Goal: Use online tool/utility: Utilize a website feature to perform a specific function

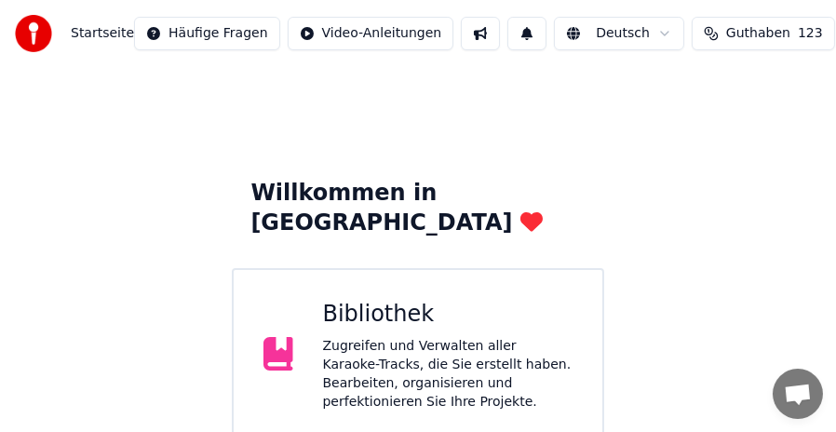
click at [406, 337] on div "Zugreifen und Verwalten aller Karaoke-Tracks, die Sie erstellt haben. Bearbeite…" at bounding box center [448, 374] width 250 height 74
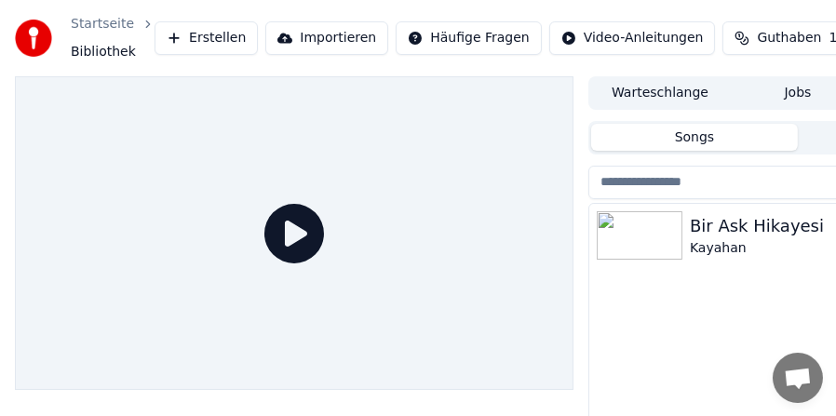
click at [767, 232] on div "Bir Ask Hikayesi" at bounding box center [835, 226] width 291 height 26
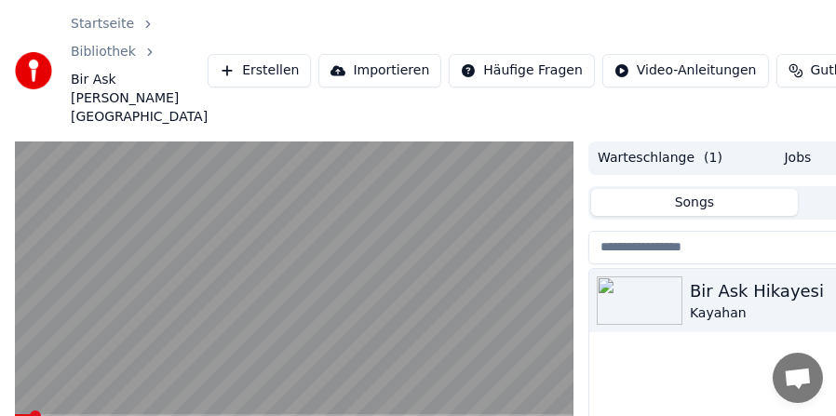
click at [410, 229] on video at bounding box center [294, 299] width 559 height 315
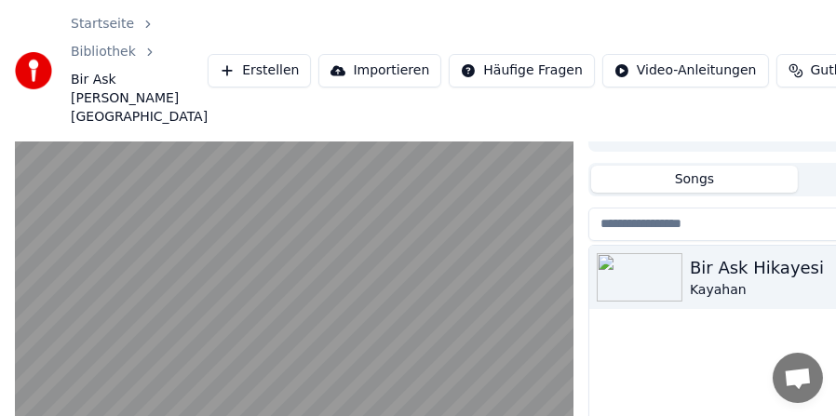
scroll to position [23, 0]
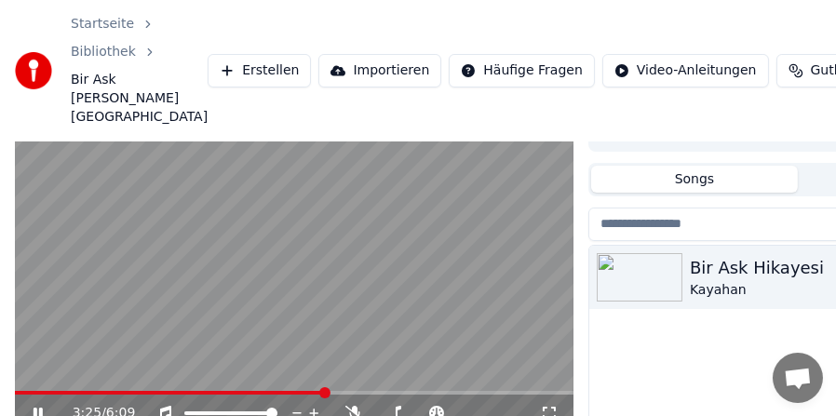
click at [296, 316] on video at bounding box center [294, 275] width 559 height 315
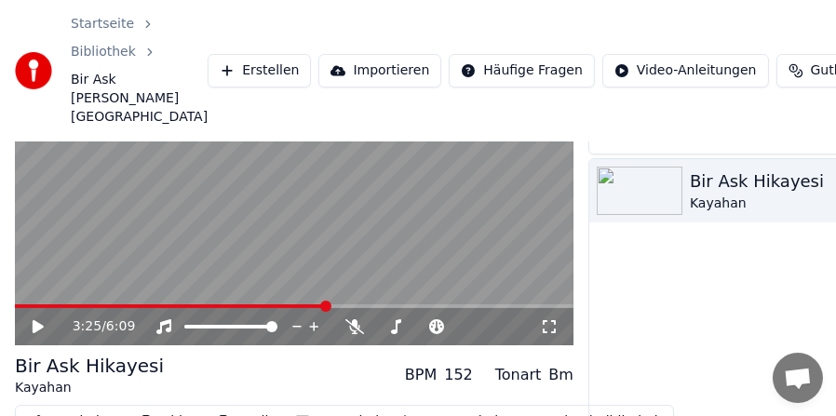
scroll to position [203, 0]
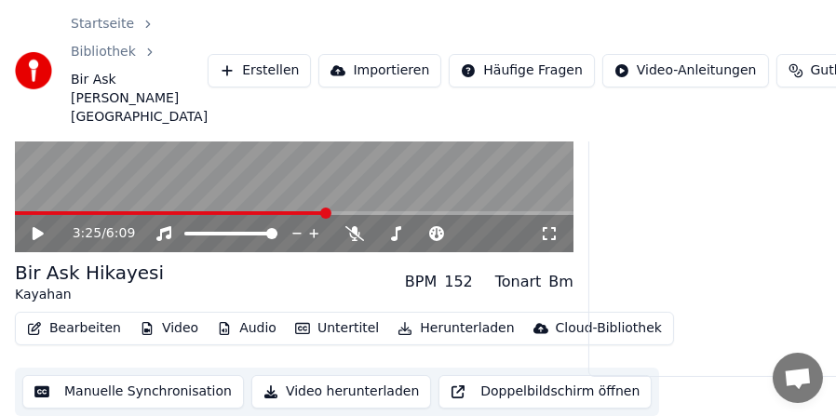
click at [88, 321] on button "Bearbeiten" at bounding box center [74, 329] width 109 height 26
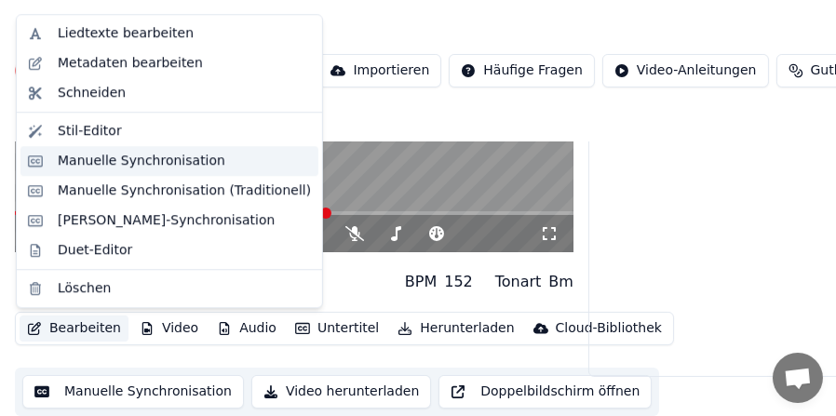
click at [142, 161] on div "Manuelle Synchronisation" at bounding box center [142, 161] width 168 height 19
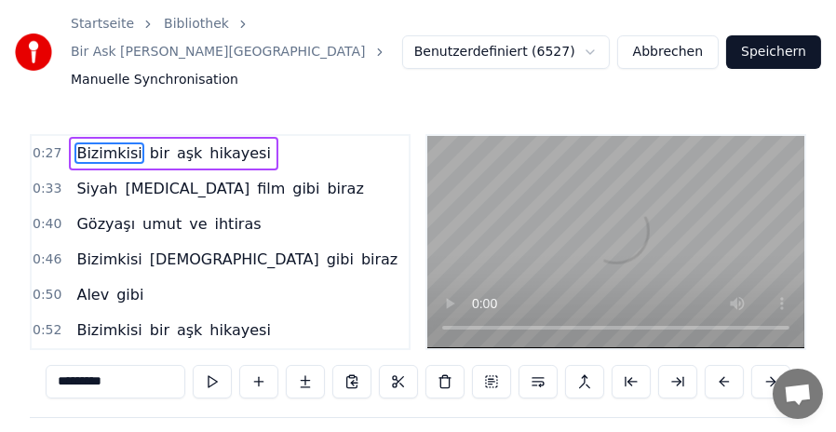
scroll to position [0, 2435]
click at [696, 35] on button "Abbrechen" at bounding box center [668, 52] width 102 height 34
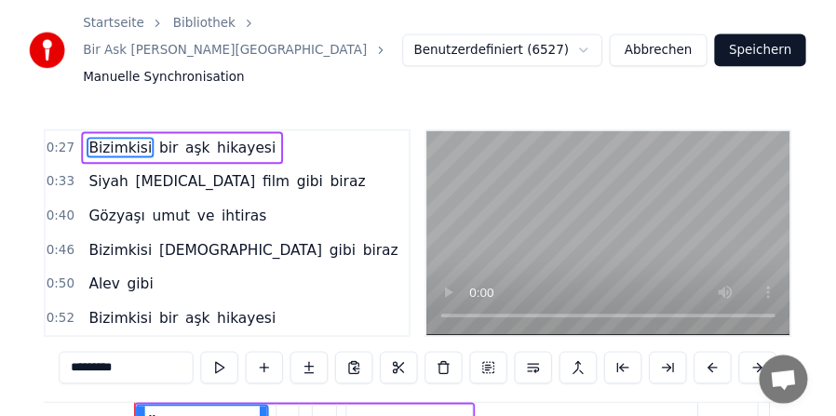
scroll to position [175, 0]
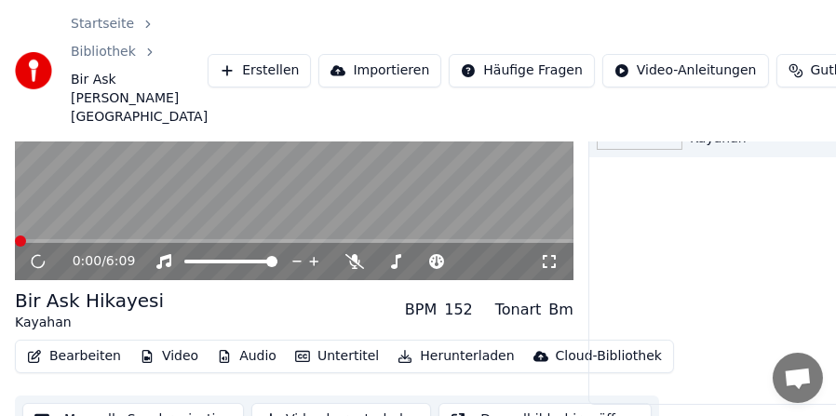
click at [69, 352] on button "Bearbeiten" at bounding box center [74, 357] width 109 height 26
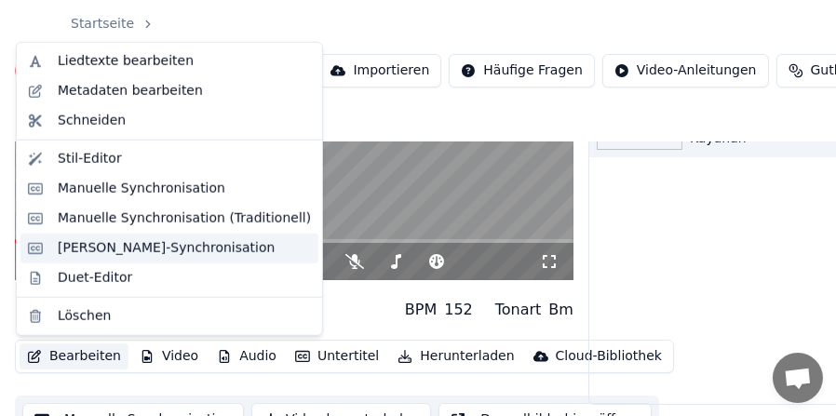
click at [151, 245] on div "[PERSON_NAME]-Synchronisation" at bounding box center [166, 248] width 217 height 19
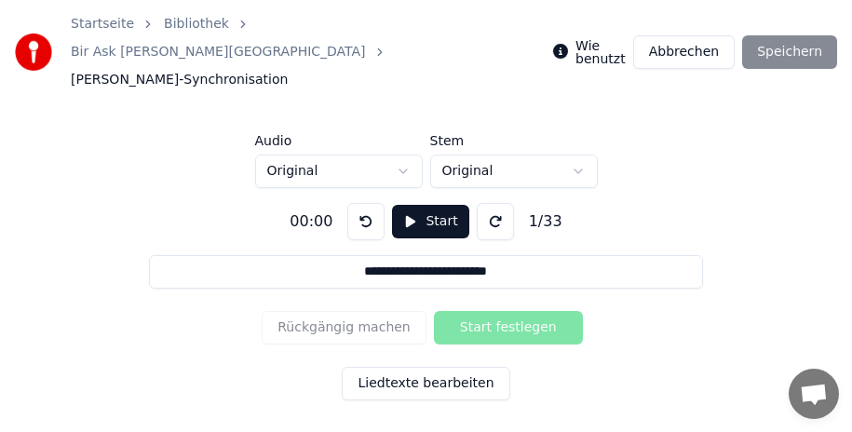
click at [681, 35] on button "Abbrechen" at bounding box center [684, 52] width 102 height 34
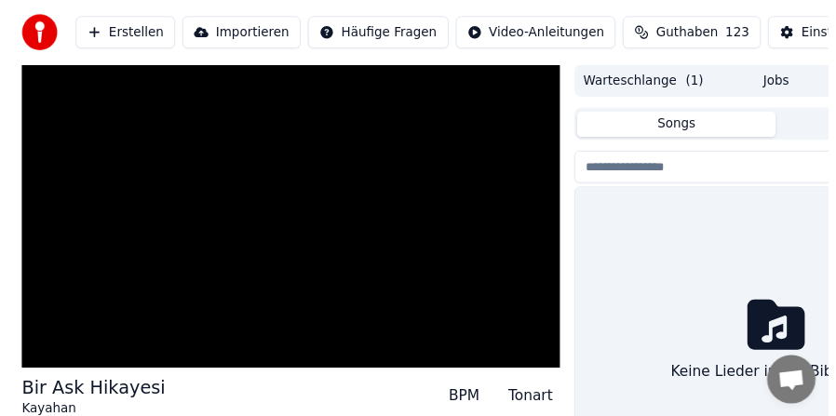
scroll to position [175, 0]
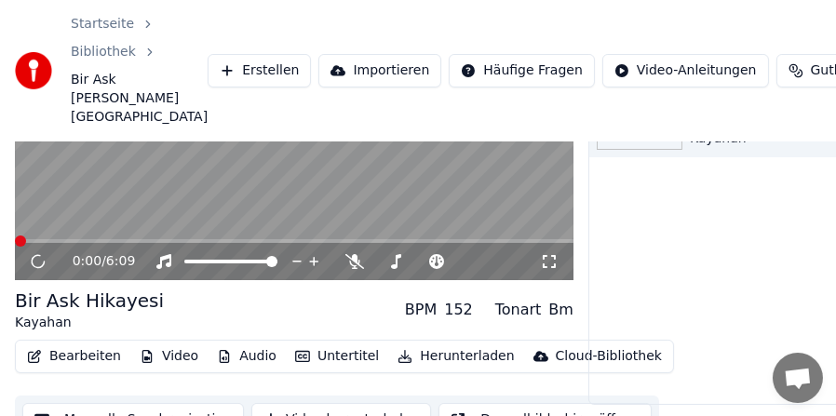
click at [92, 352] on button "Bearbeiten" at bounding box center [74, 357] width 109 height 26
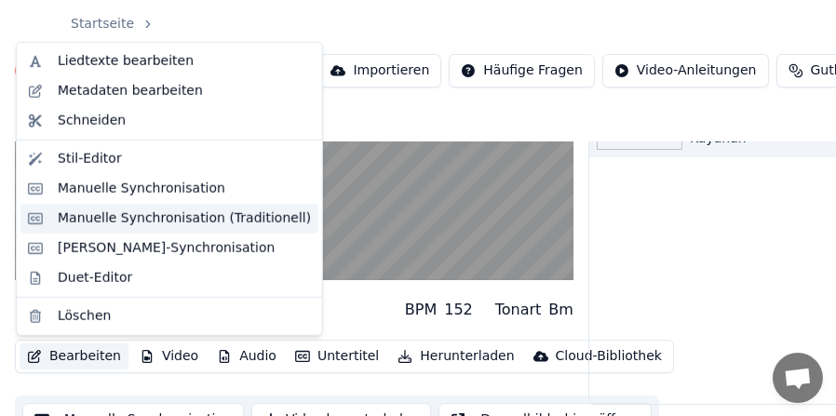
click at [199, 219] on div "Manuelle Synchronisation (Traditionell)" at bounding box center [184, 219] width 253 height 19
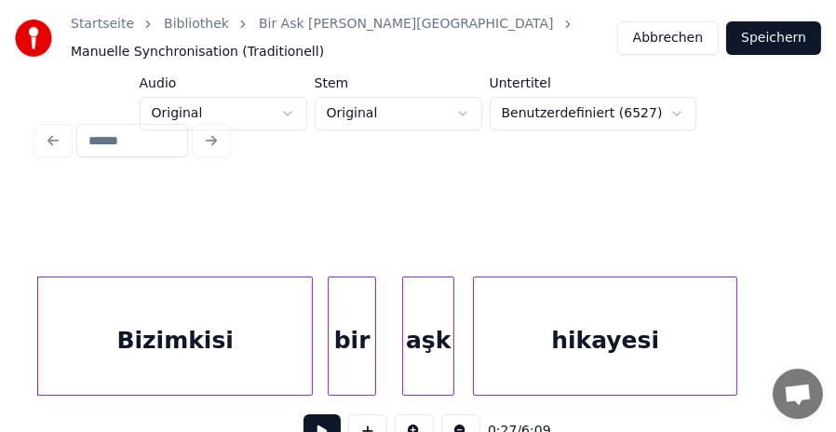
click at [670, 120] on div at bounding box center [418, 140] width 777 height 41
click at [592, 183] on div at bounding box center [418, 229] width 762 height 93
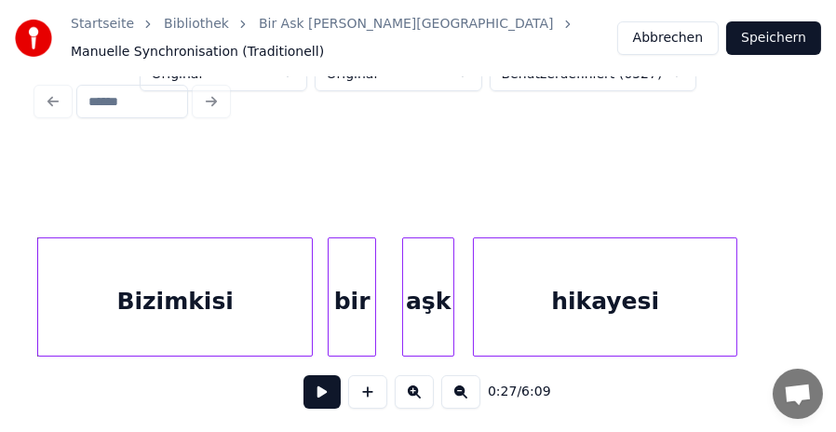
scroll to position [49, 0]
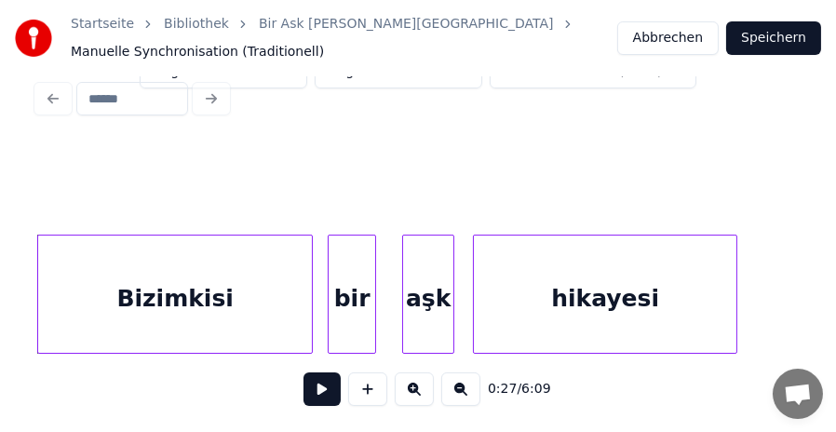
click at [453, 387] on button at bounding box center [460, 389] width 39 height 34
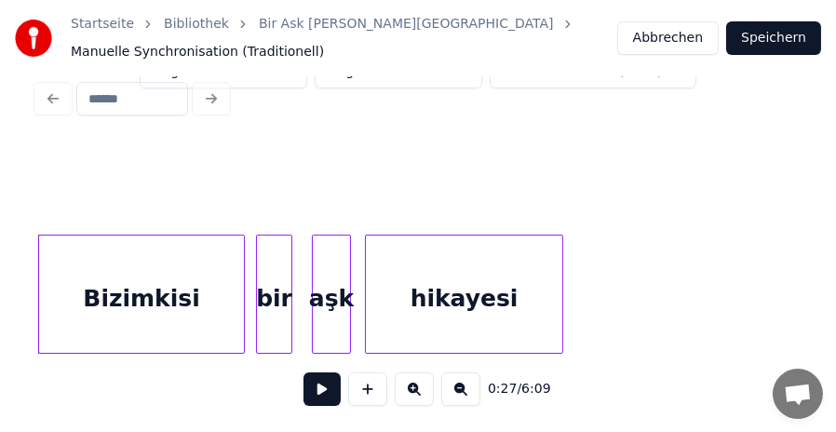
click at [453, 387] on button at bounding box center [460, 389] width 39 height 34
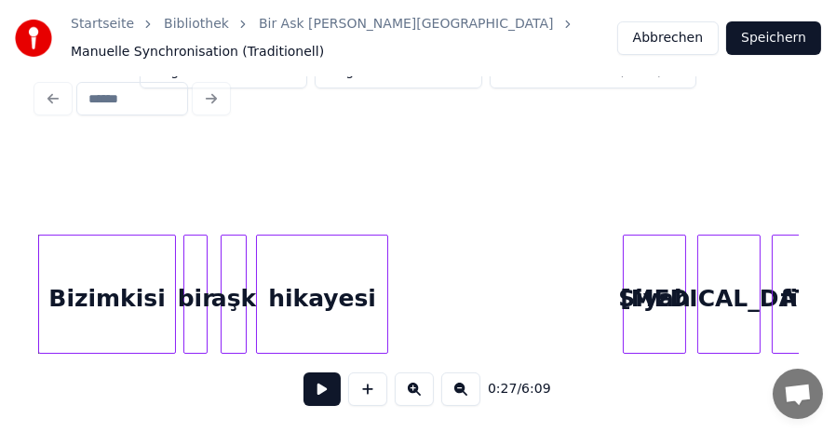
click at [453, 387] on button at bounding box center [460, 389] width 39 height 34
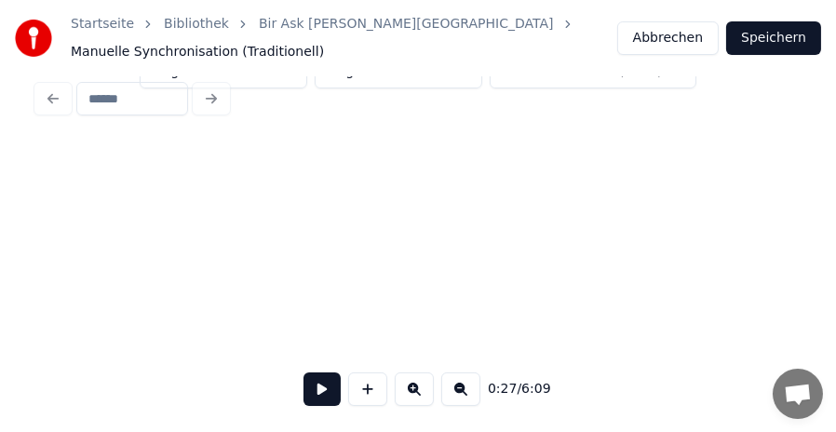
scroll to position [0, 1264]
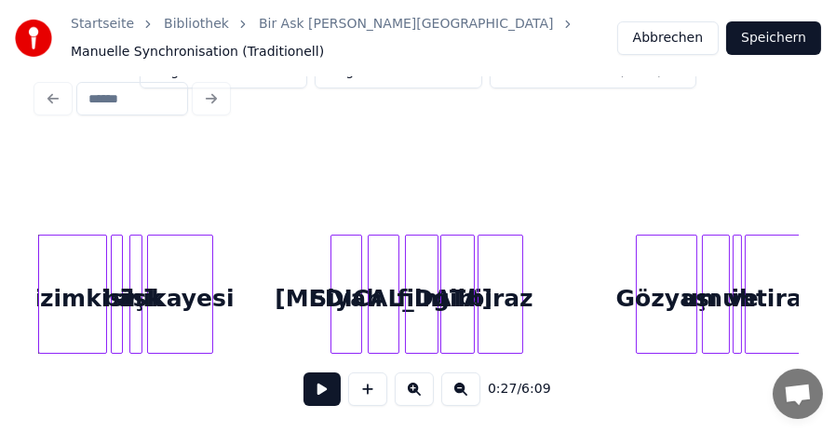
click at [453, 387] on button at bounding box center [460, 389] width 39 height 34
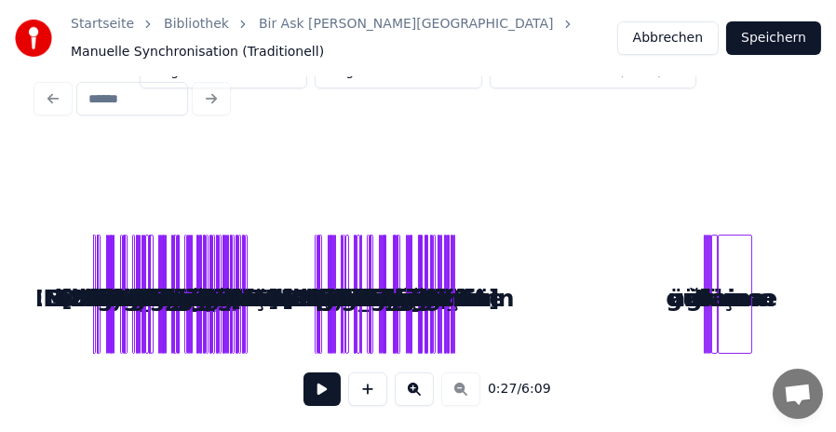
scroll to position [42, 0]
click at [453, 387] on div "0:27 / 6:09" at bounding box center [418, 389] width 732 height 41
click at [414, 387] on button at bounding box center [414, 389] width 39 height 34
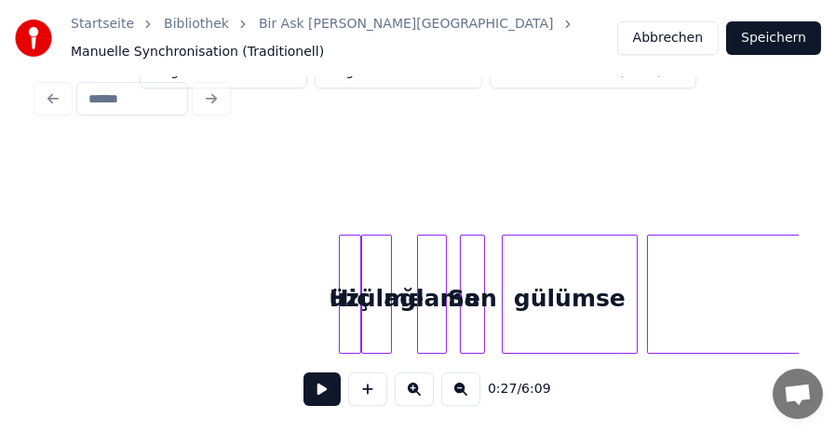
scroll to position [0, 14754]
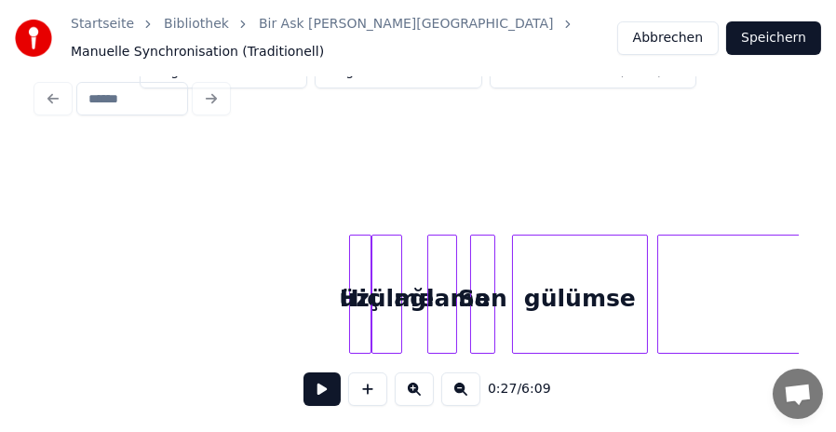
click at [465, 395] on button at bounding box center [460, 389] width 39 height 34
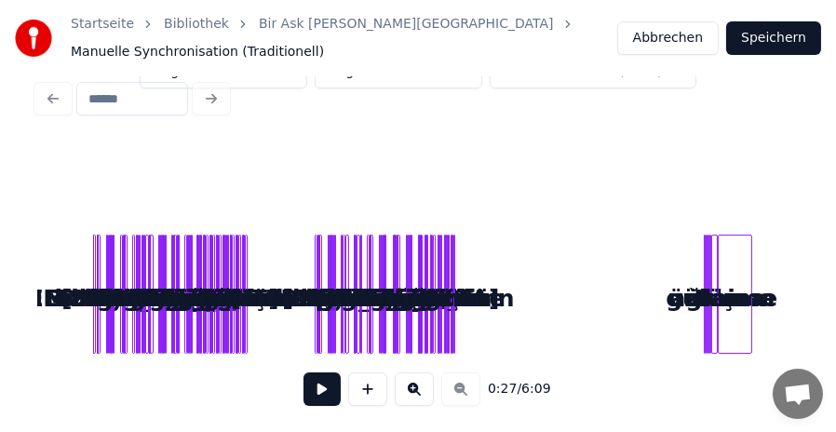
click at [409, 383] on button at bounding box center [414, 389] width 39 height 34
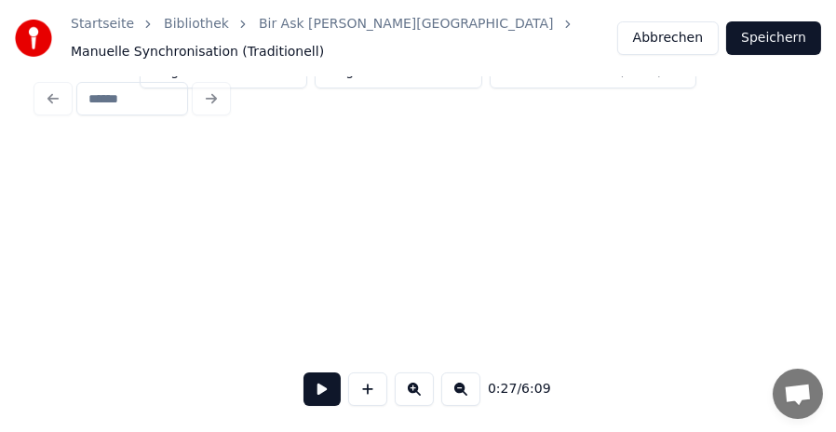
scroll to position [0, 1208]
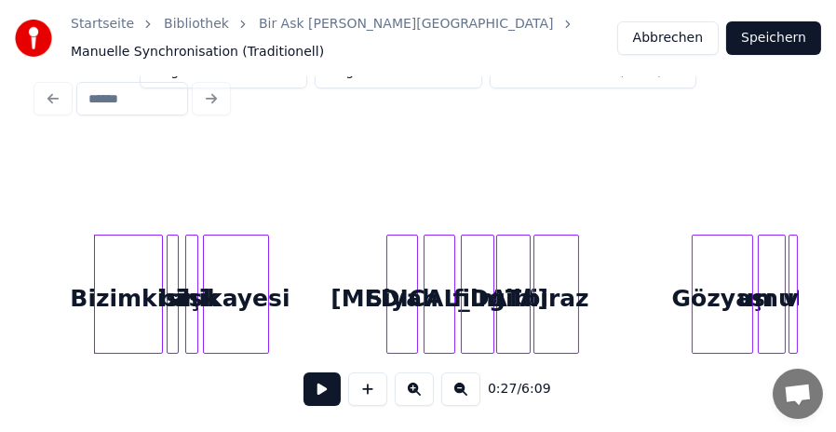
click at [651, 41] on button "Abbrechen" at bounding box center [668, 38] width 102 height 34
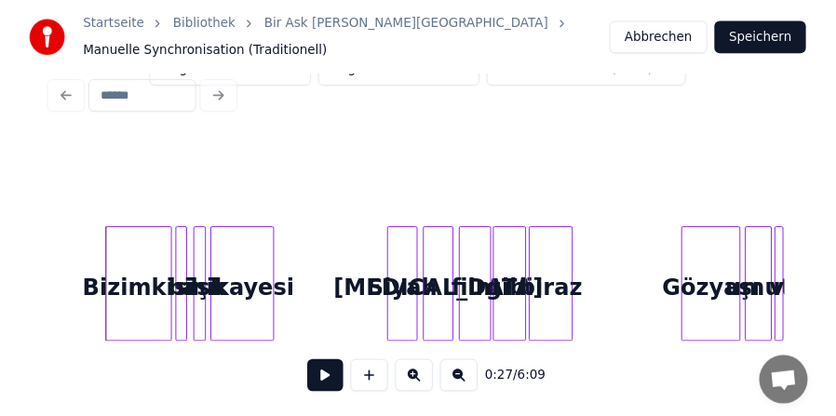
scroll to position [175, 0]
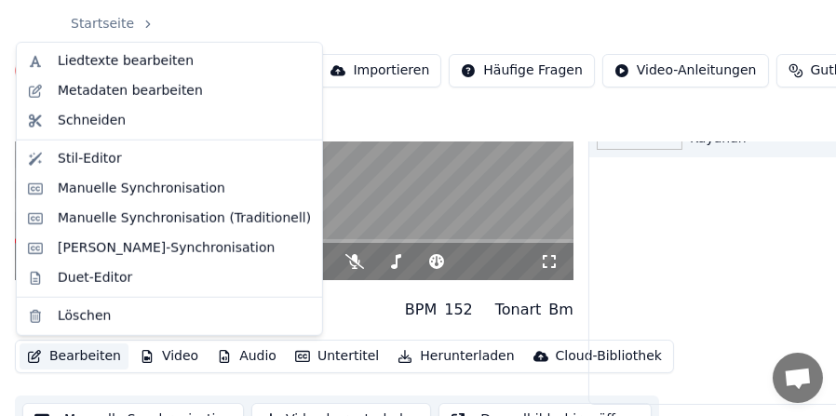
click at [68, 361] on button "Bearbeiten" at bounding box center [74, 357] width 109 height 26
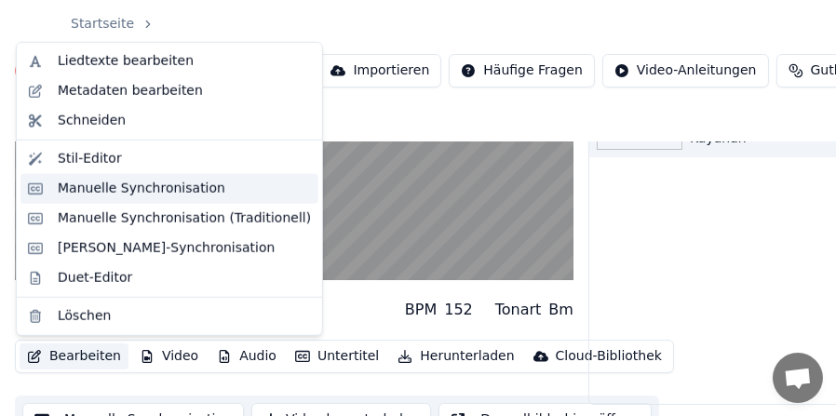
click at [169, 190] on div "Manuelle Synchronisation" at bounding box center [142, 189] width 168 height 19
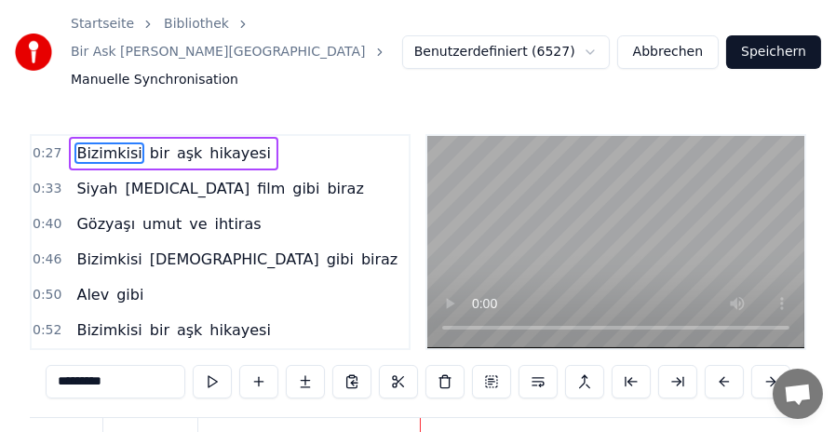
scroll to position [0, 19021]
click at [90, 142] on span "Bizimkisi" at bounding box center [108, 152] width 69 height 21
click at [88, 178] on span "Siyah" at bounding box center [96, 188] width 45 height 21
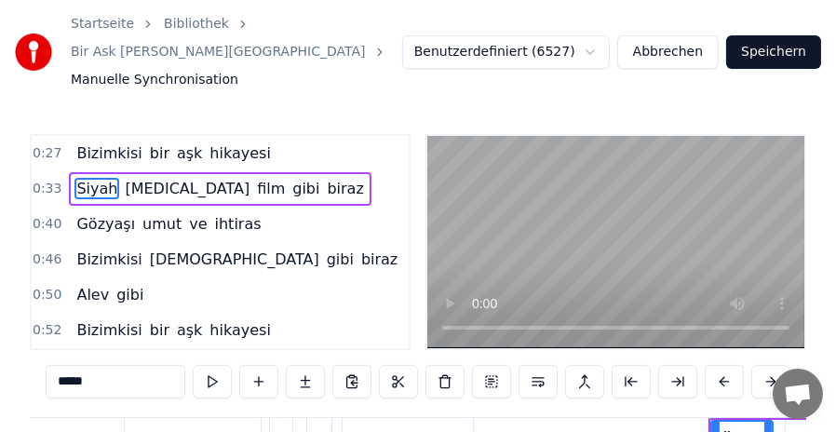
click at [89, 142] on span "Bizimkisi" at bounding box center [108, 152] width 69 height 21
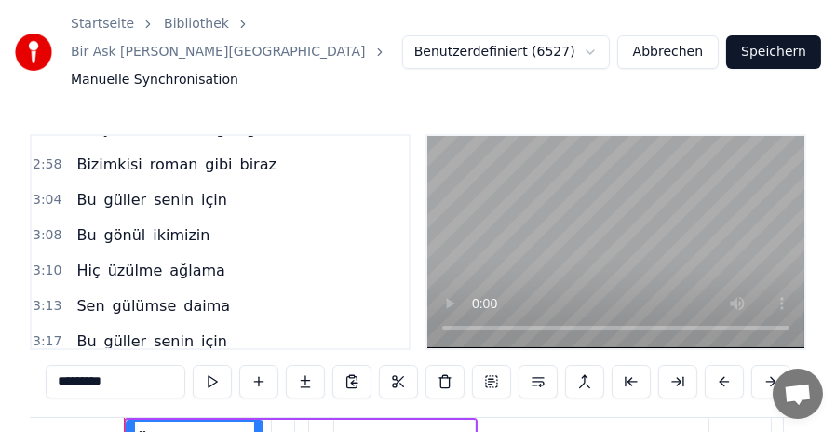
scroll to position [946, 0]
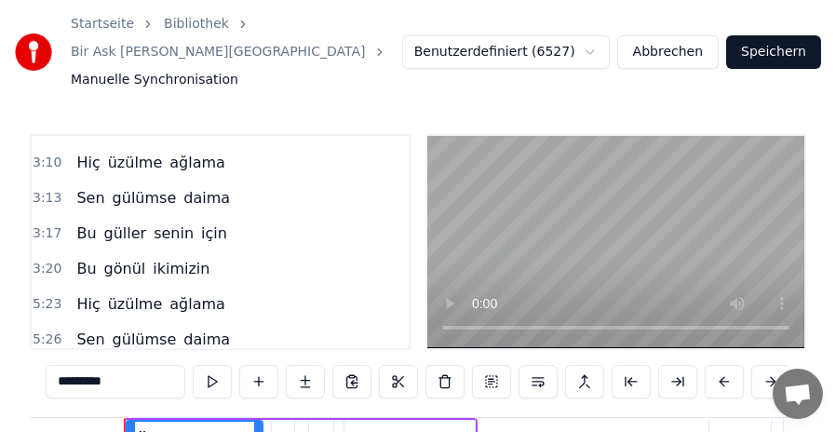
click at [163, 258] on span "ikimizin" at bounding box center [181, 268] width 61 height 21
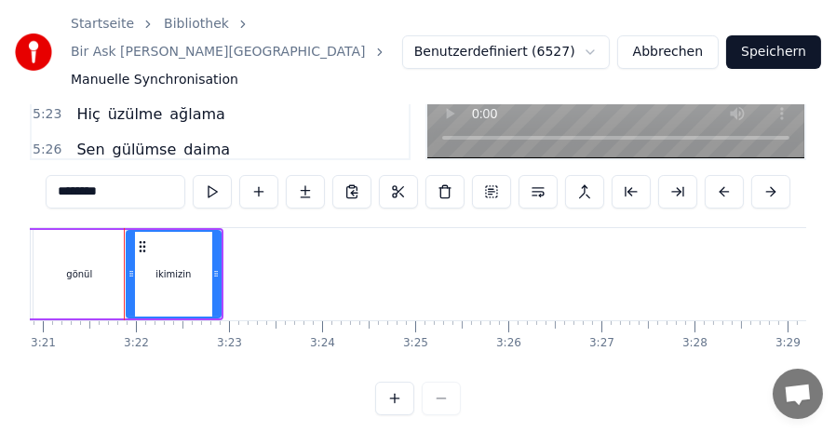
scroll to position [97, 0]
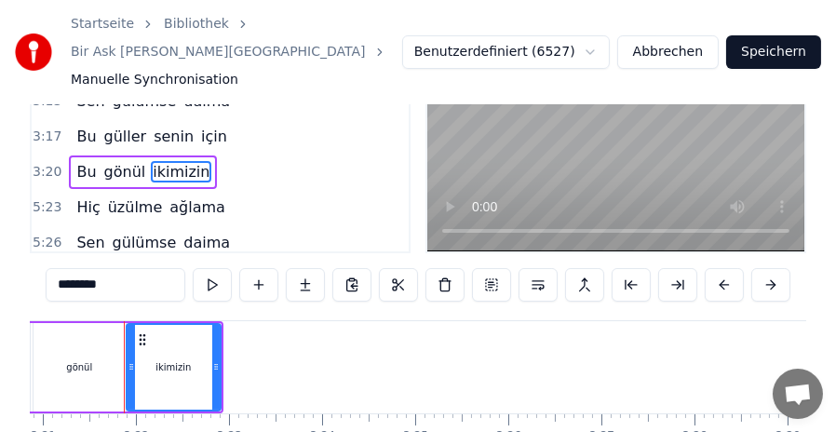
drag, startPoint x: 415, startPoint y: 8, endPoint x: 321, endPoint y: 129, distance: 153.3
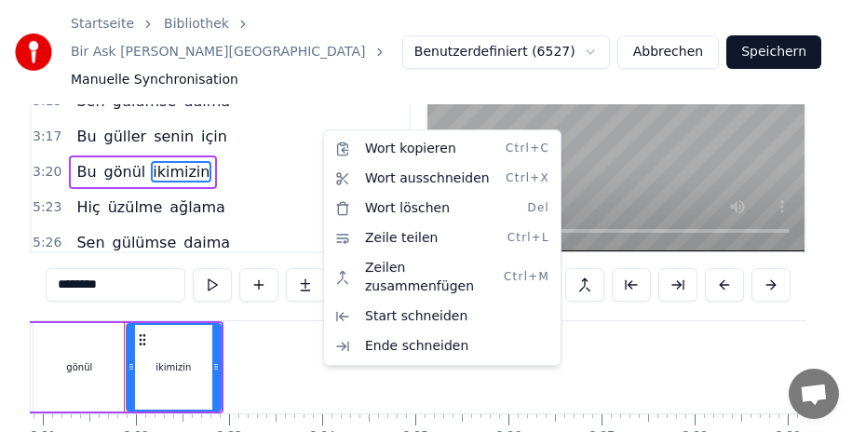
click at [289, 345] on html "Startseite Bibliothek Bir Ask Hikayesi • [PERSON_NAME] Synchronisation Benutzer…" at bounding box center [426, 220] width 852 height 635
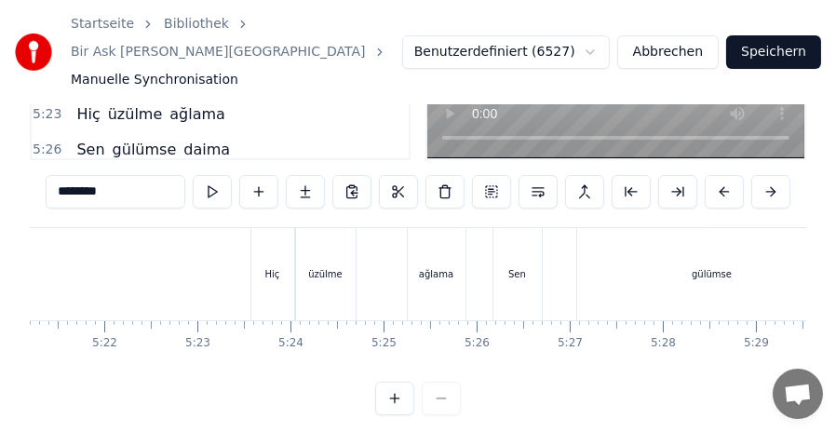
scroll to position [0, 29929]
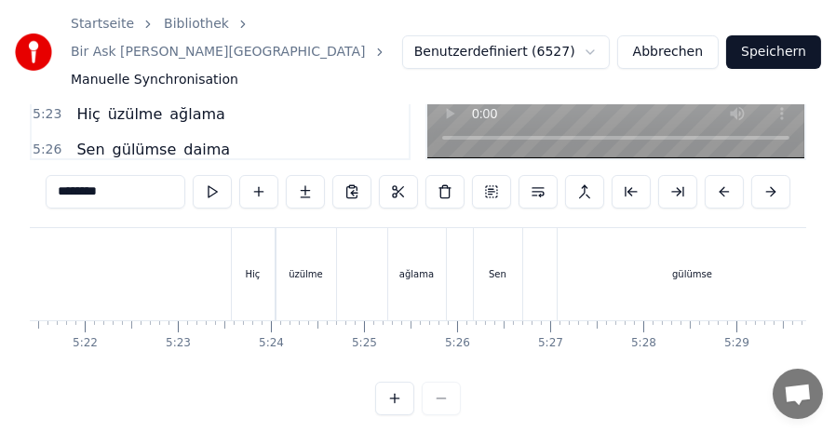
click at [249, 267] on div "Hiç" at bounding box center [253, 274] width 15 height 14
type input "***"
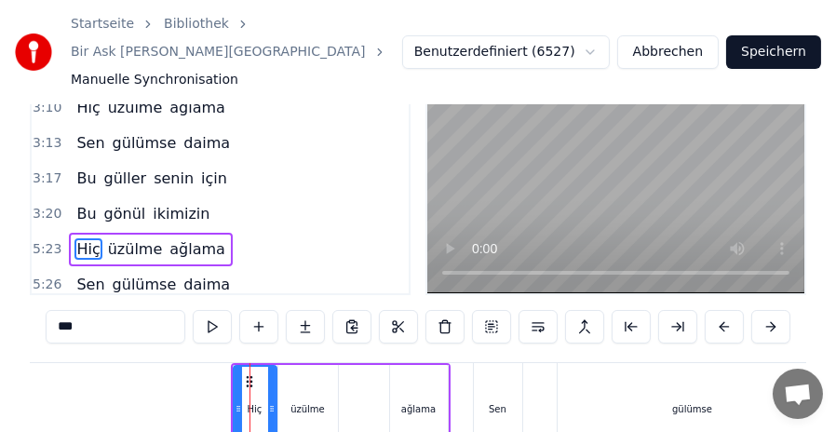
scroll to position [51, 0]
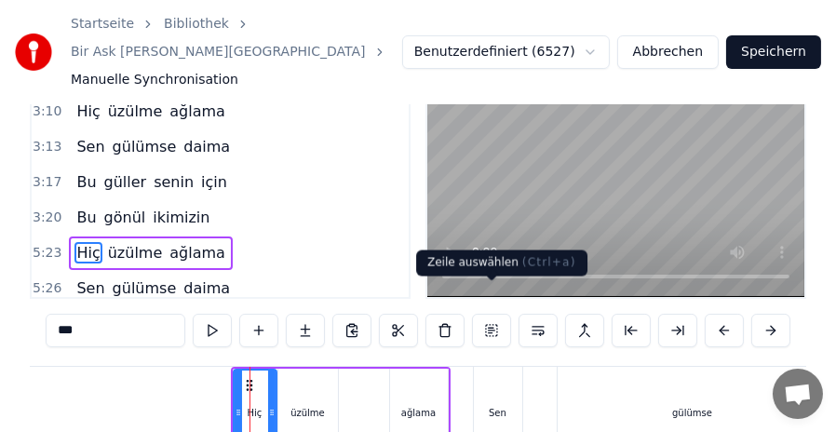
click at [491, 314] on button at bounding box center [491, 331] width 39 height 34
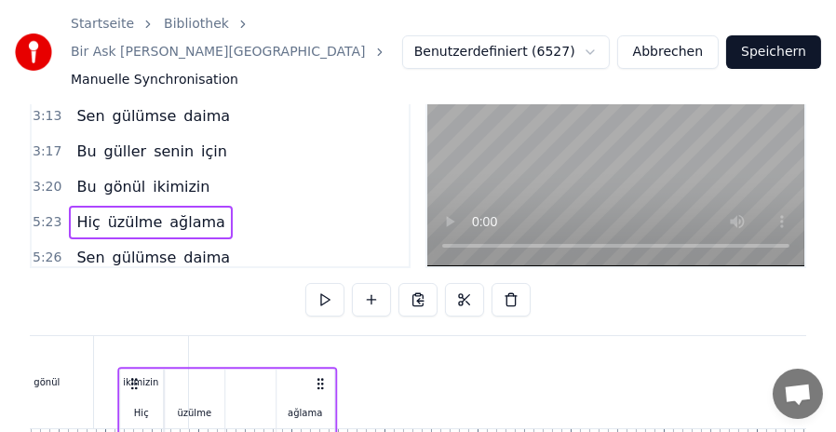
scroll to position [0, 18721]
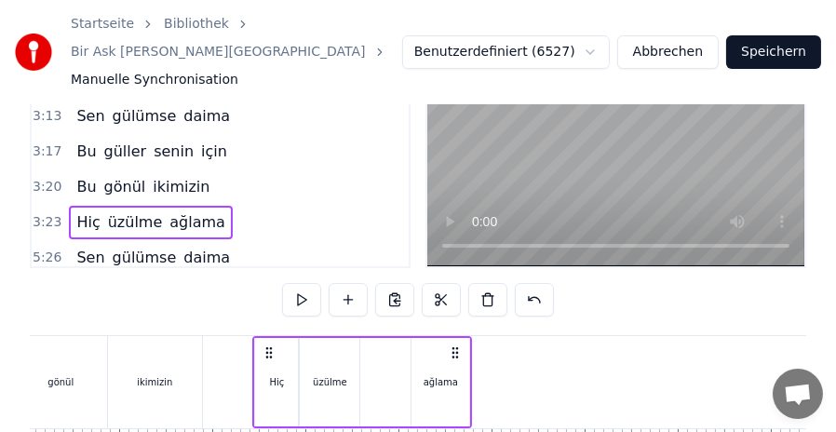
click at [160, 336] on div "ikimizin" at bounding box center [155, 382] width 94 height 92
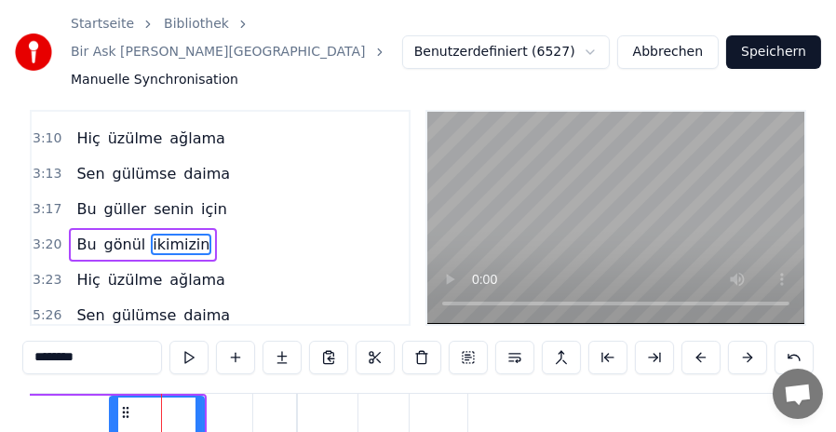
scroll to position [16, 0]
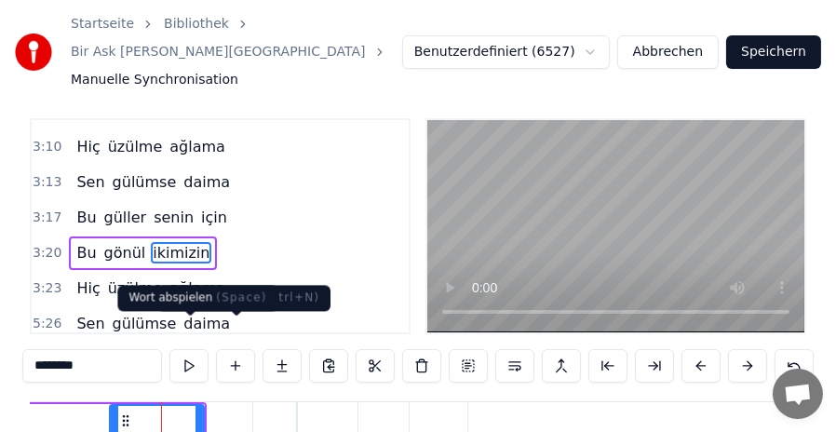
click at [196, 349] on button at bounding box center [188, 366] width 39 height 34
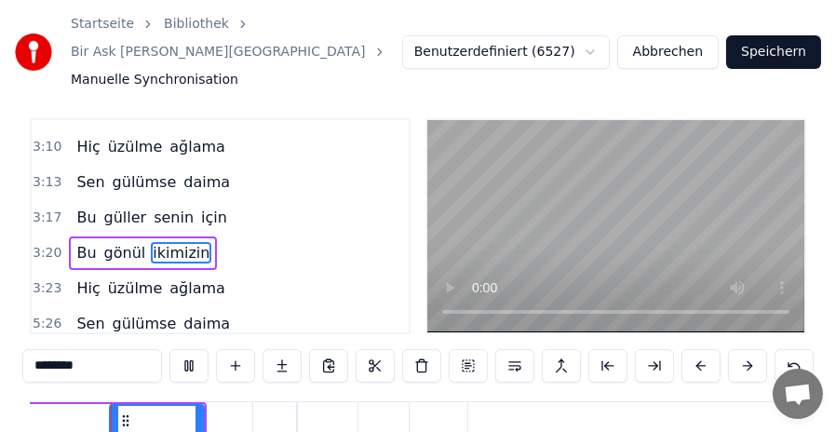
scroll to position [0, 18704]
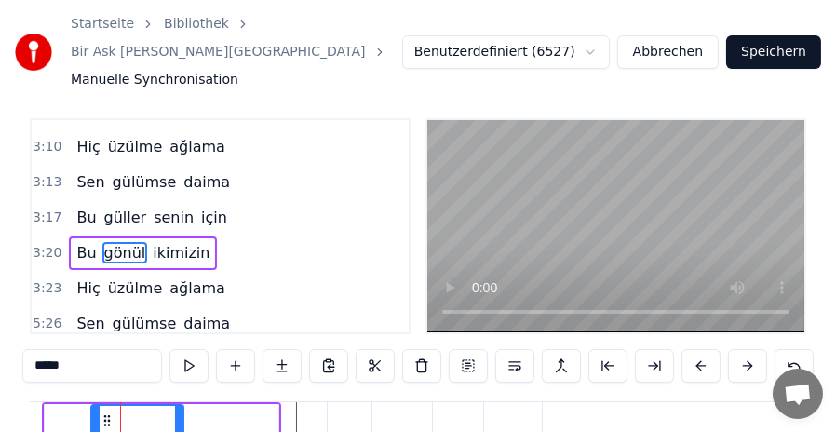
scroll to position [0, 18642]
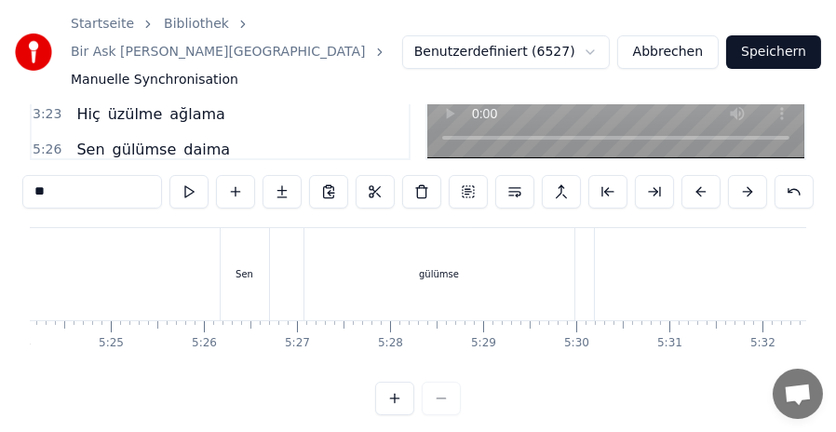
scroll to position [0, 30019]
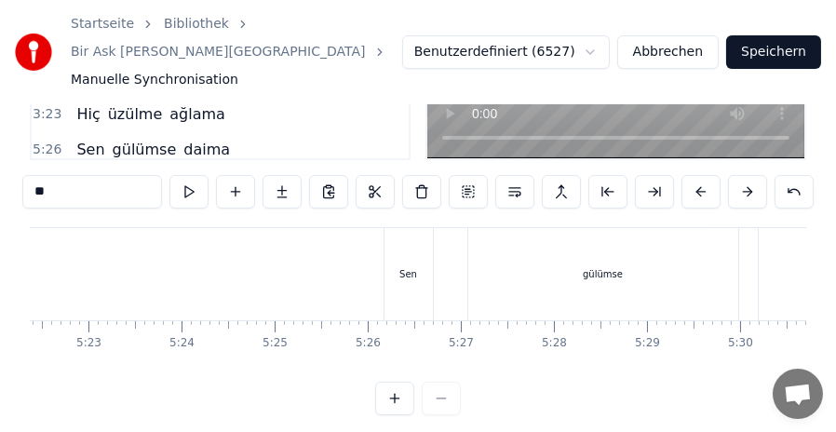
click at [409, 228] on div "Sen" at bounding box center [409, 274] width 48 height 92
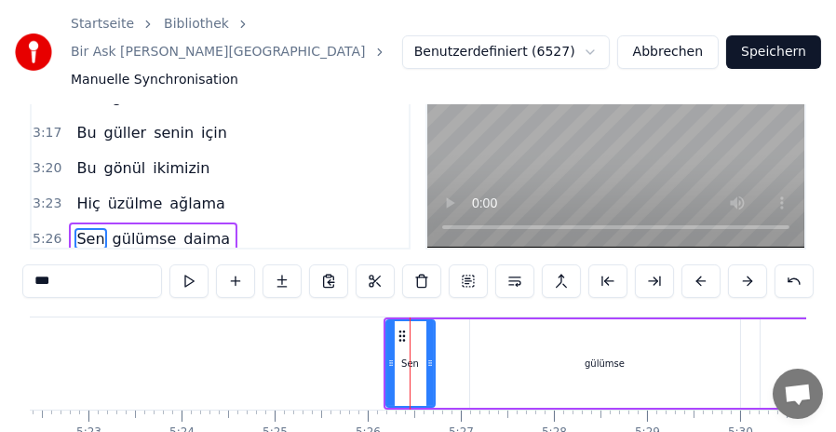
scroll to position [87, 0]
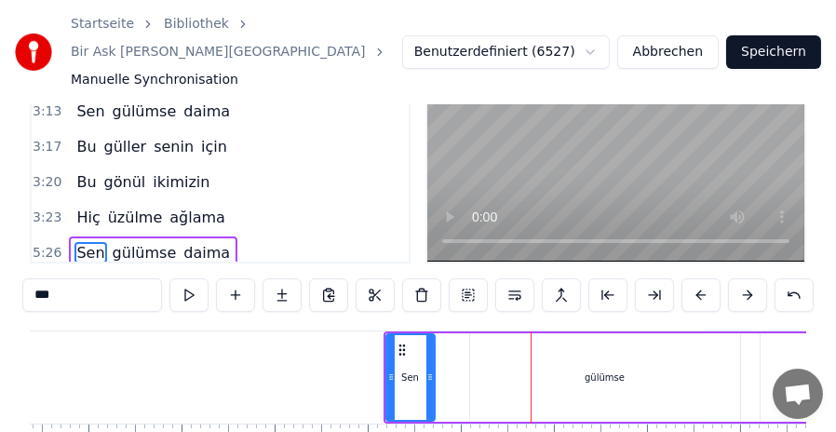
click at [578, 333] on div "gülümse" at bounding box center [605, 377] width 270 height 88
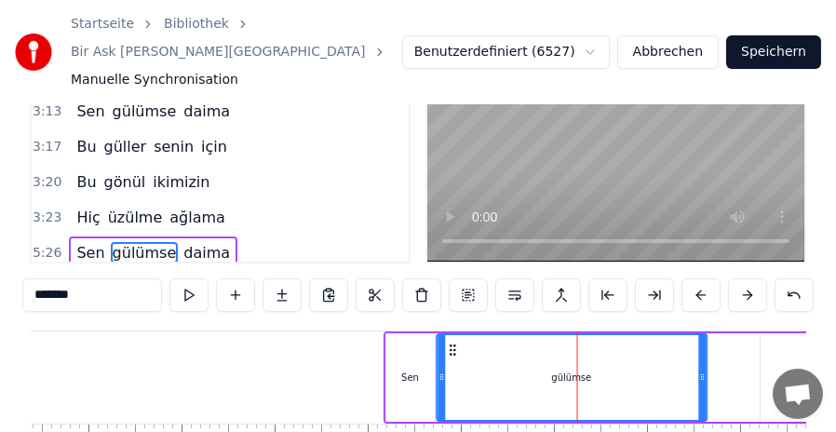
drag, startPoint x: 484, startPoint y: 318, endPoint x: 452, endPoint y: 319, distance: 32.6
click at [452, 343] on icon at bounding box center [452, 350] width 15 height 15
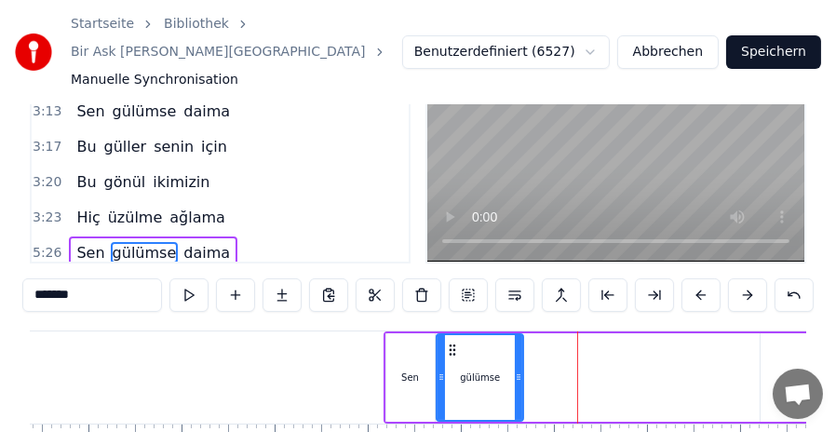
drag, startPoint x: 704, startPoint y: 347, endPoint x: 521, endPoint y: 342, distance: 183.5
click at [521, 370] on icon at bounding box center [518, 377] width 7 height 15
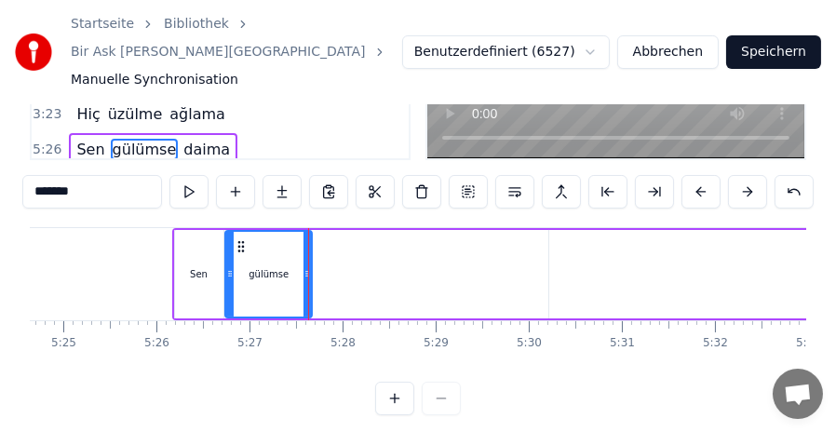
scroll to position [0, 30342]
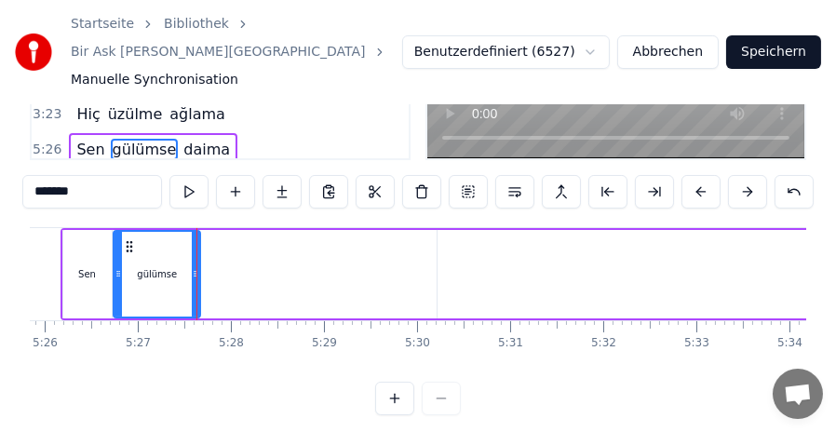
type input "*****"
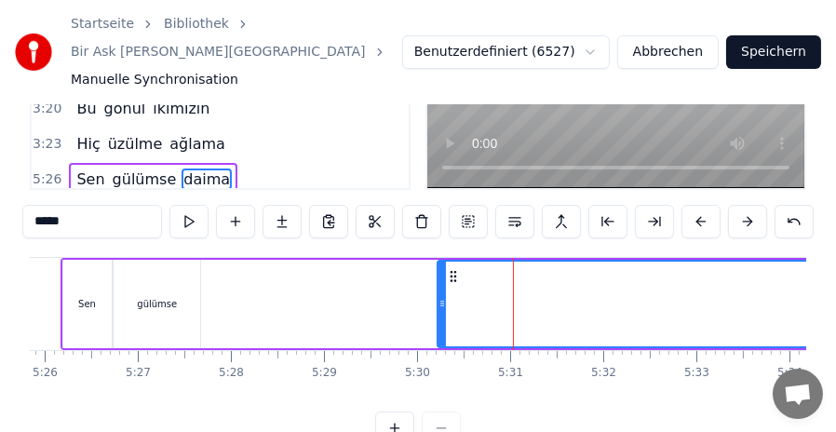
scroll to position [87, 0]
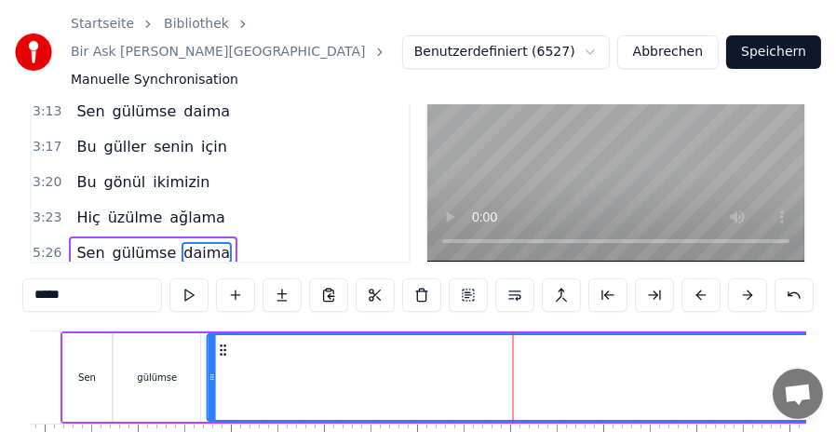
drag, startPoint x: 451, startPoint y: 322, endPoint x: 221, endPoint y: 324, distance: 230.0
click at [221, 343] on icon at bounding box center [223, 350] width 15 height 15
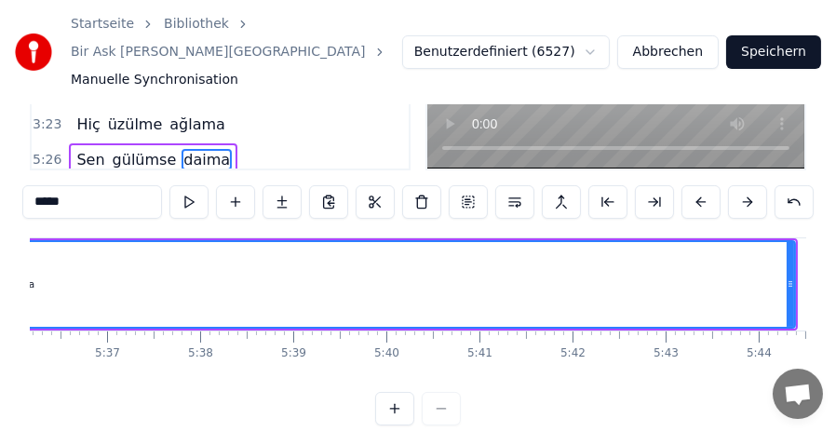
scroll to position [0, 31447]
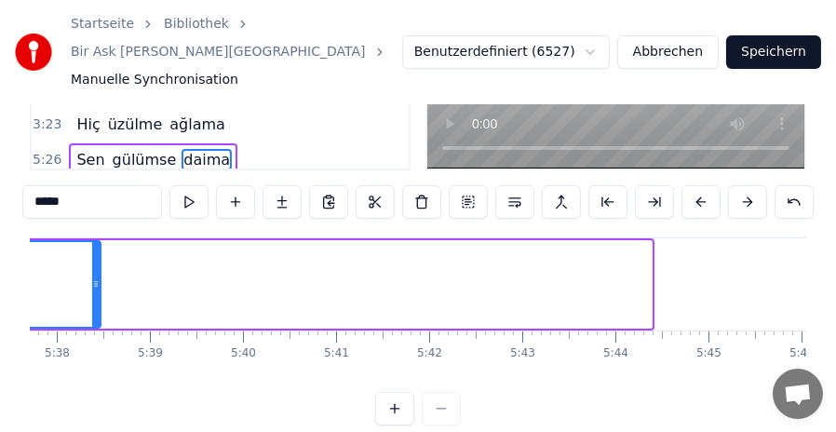
drag, startPoint x: 647, startPoint y: 250, endPoint x: 96, endPoint y: 247, distance: 551.3
click at [96, 247] on div at bounding box center [95, 284] width 7 height 85
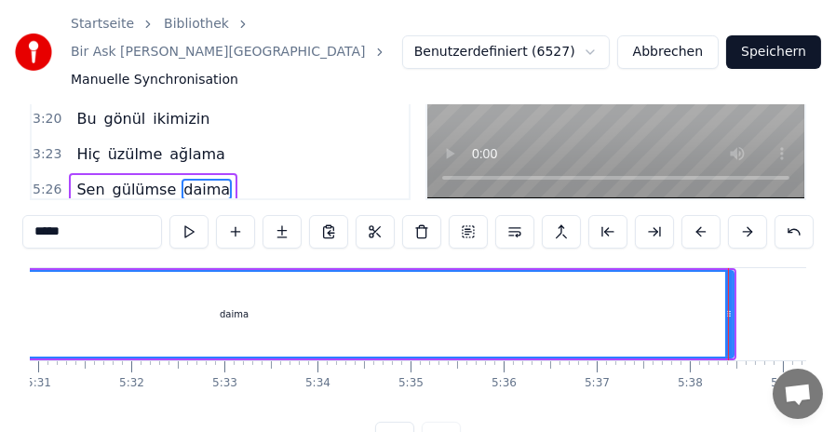
scroll to position [0, 30836]
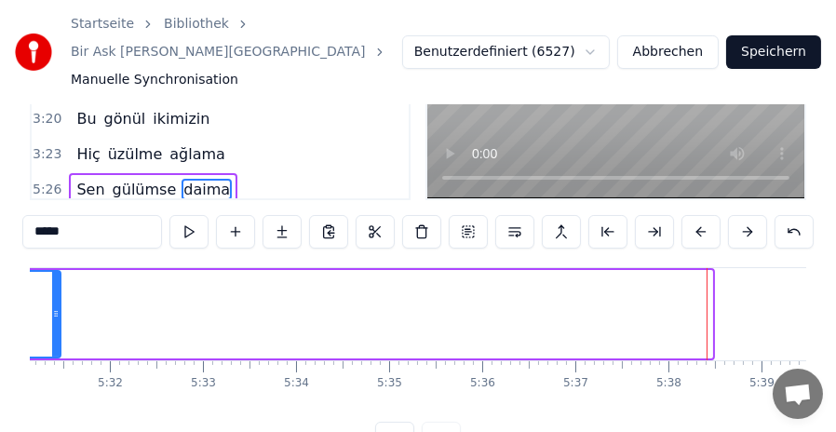
drag, startPoint x: 710, startPoint y: 291, endPoint x: 58, endPoint y: 284, distance: 651.9
click at [58, 306] on icon at bounding box center [55, 313] width 7 height 15
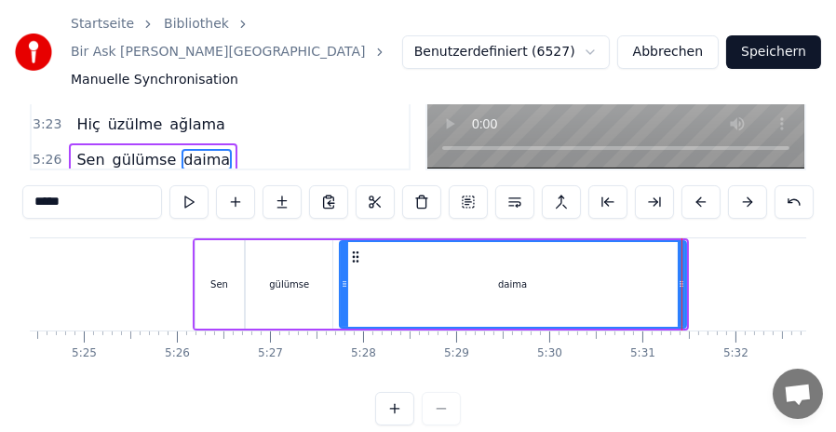
scroll to position [0, 30147]
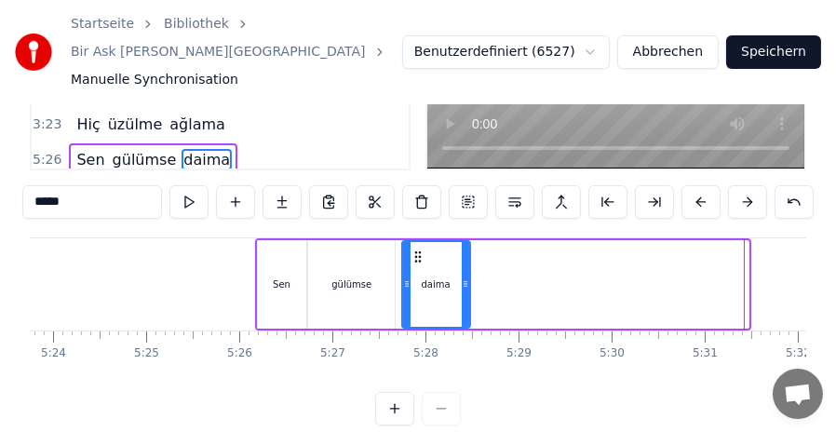
drag, startPoint x: 745, startPoint y: 252, endPoint x: 467, endPoint y: 263, distance: 278.6
click at [467, 277] on icon at bounding box center [465, 284] width 7 height 15
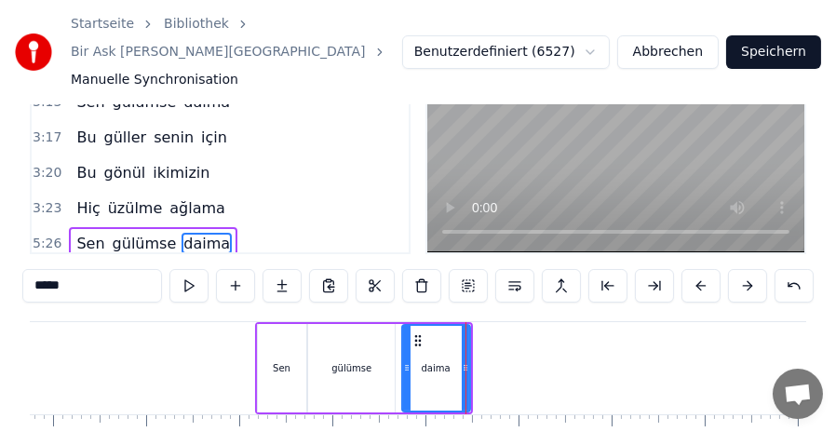
scroll to position [87, 0]
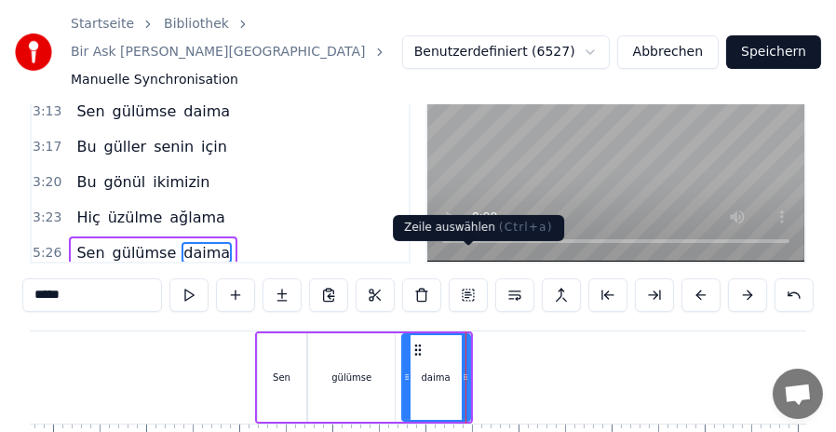
click at [475, 278] on button at bounding box center [468, 295] width 39 height 34
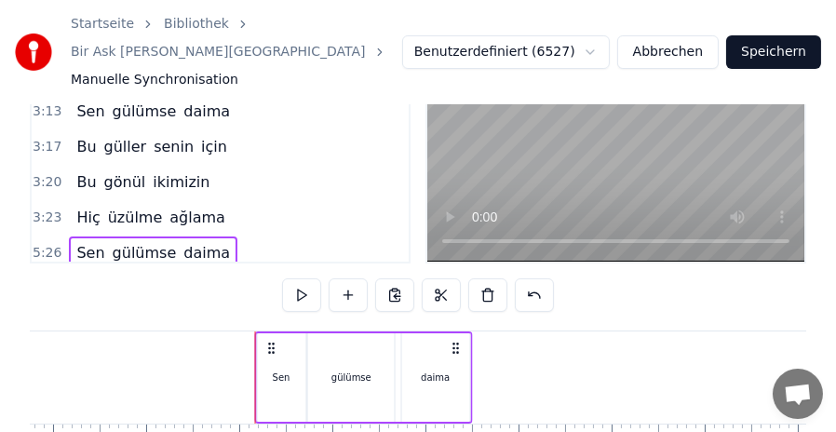
click at [273, 347] on circle at bounding box center [273, 347] width 1 height 1
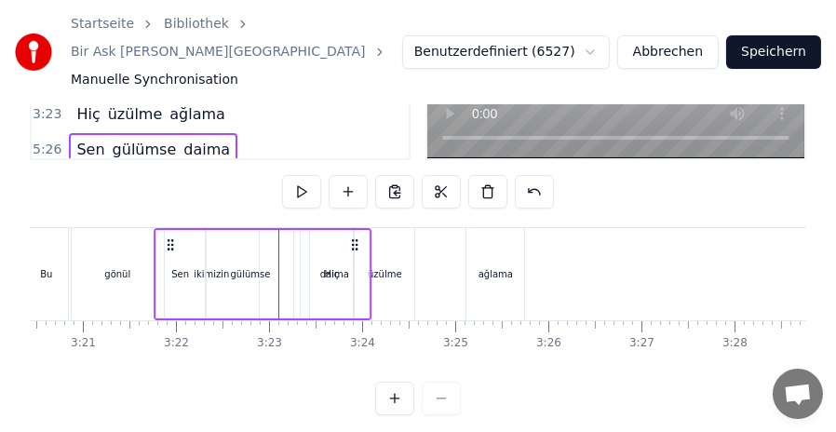
scroll to position [0, 18663]
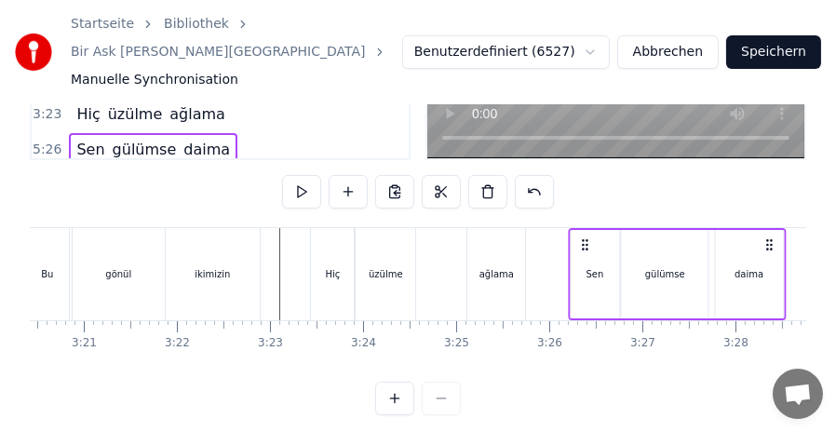
drag, startPoint x: 268, startPoint y: 217, endPoint x: 581, endPoint y: 268, distance: 317.0
click at [581, 268] on div "Sen gülümse daima" at bounding box center [677, 274] width 218 height 92
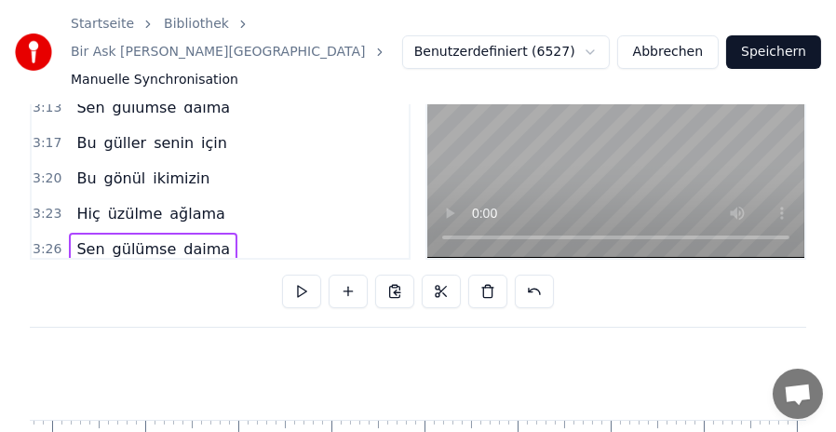
scroll to position [0, 30390]
click at [74, 203] on span "Hiç" at bounding box center [87, 213] width 27 height 21
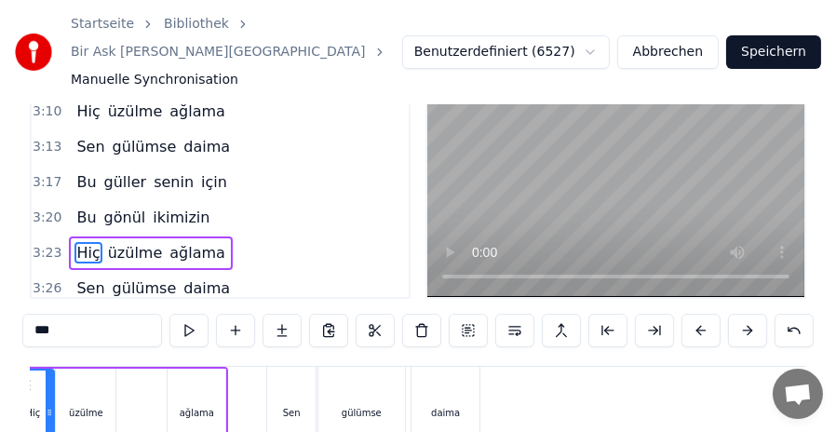
scroll to position [0, 18850]
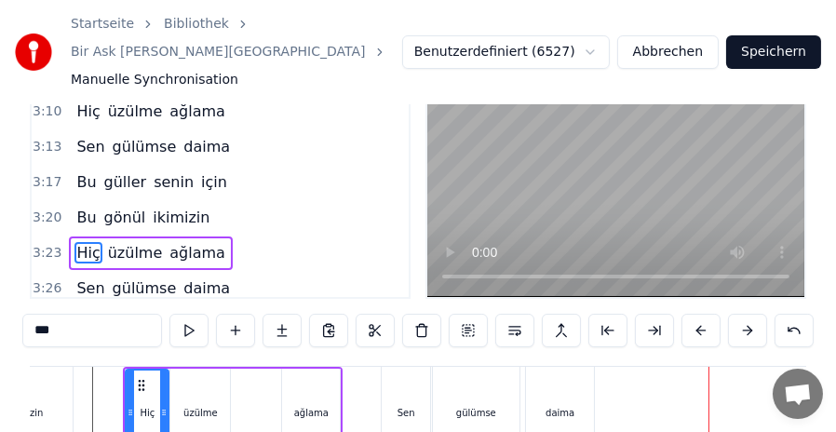
click at [388, 367] on div "Sen" at bounding box center [406, 413] width 48 height 92
type input "***"
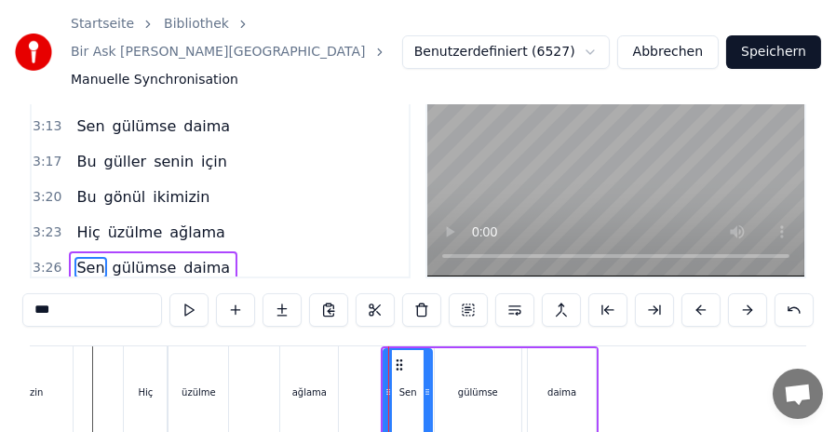
scroll to position [87, 0]
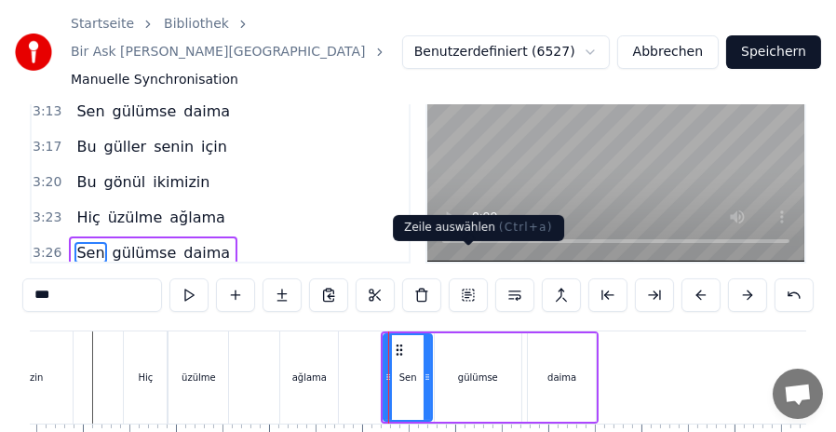
click at [463, 278] on button at bounding box center [468, 295] width 39 height 34
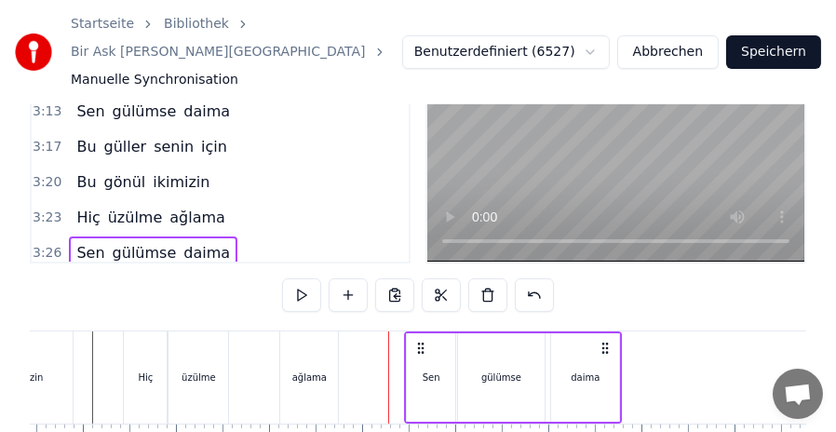
drag, startPoint x: 399, startPoint y: 322, endPoint x: 422, endPoint y: 323, distance: 23.3
click at [422, 341] on icon at bounding box center [420, 348] width 15 height 15
click at [86, 242] on span "Sen" at bounding box center [90, 252] width 32 height 21
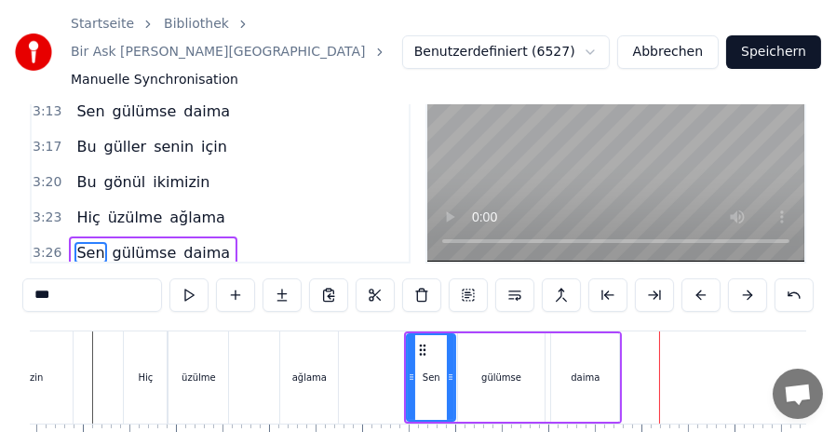
click at [596, 371] on div "daima" at bounding box center [585, 378] width 29 height 14
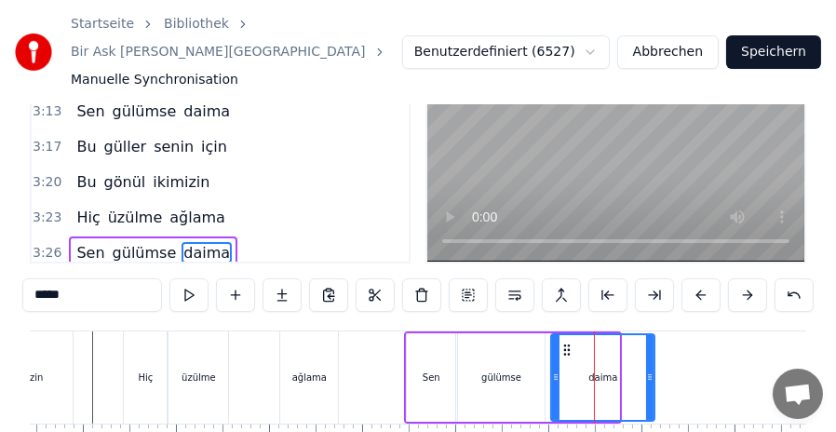
drag, startPoint x: 615, startPoint y: 352, endPoint x: 650, endPoint y: 351, distance: 35.4
click at [650, 370] on icon at bounding box center [649, 377] width 7 height 15
click at [85, 242] on span "Sen" at bounding box center [90, 252] width 32 height 21
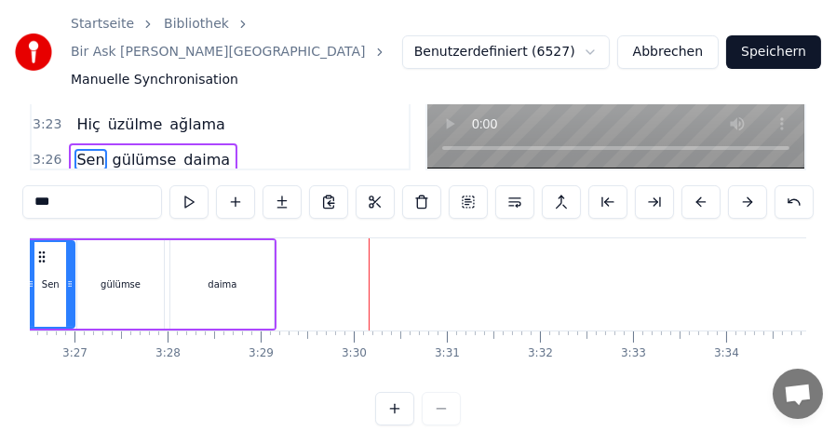
scroll to position [0, 19157]
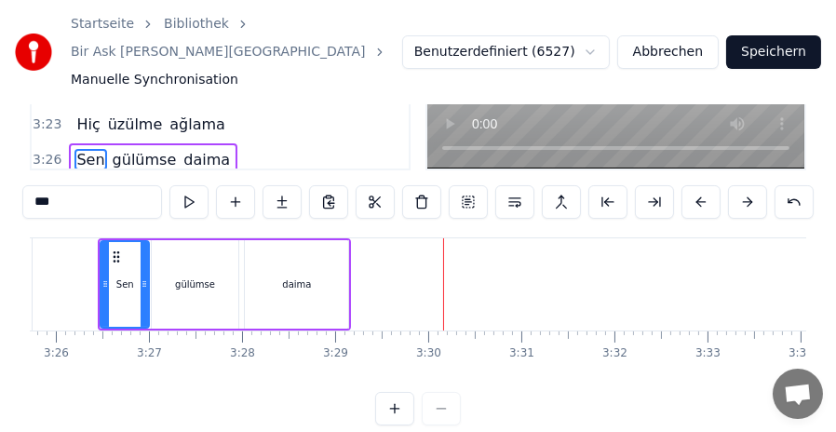
click at [305, 246] on div "daima" at bounding box center [296, 284] width 103 height 88
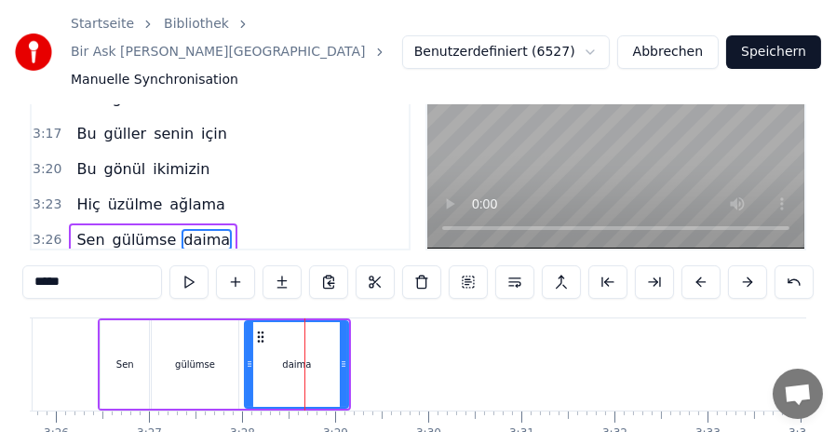
scroll to position [87, 0]
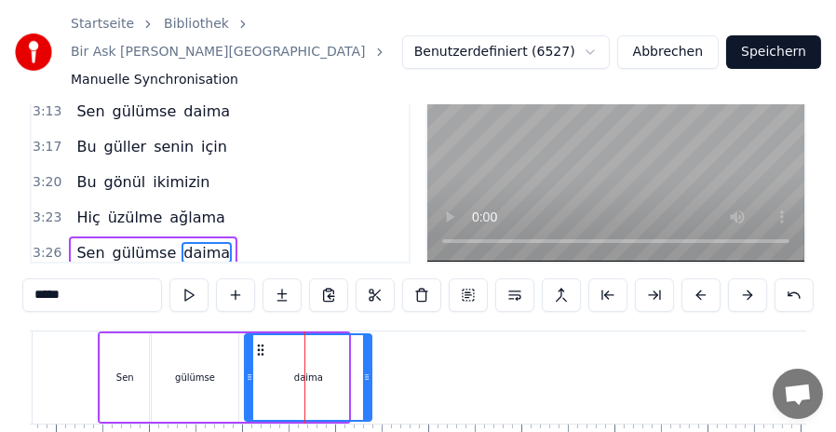
drag, startPoint x: 345, startPoint y: 352, endPoint x: 368, endPoint y: 348, distance: 23.6
click at [368, 370] on icon at bounding box center [366, 377] width 7 height 15
click at [217, 347] on div "gülümse" at bounding box center [195, 377] width 87 height 88
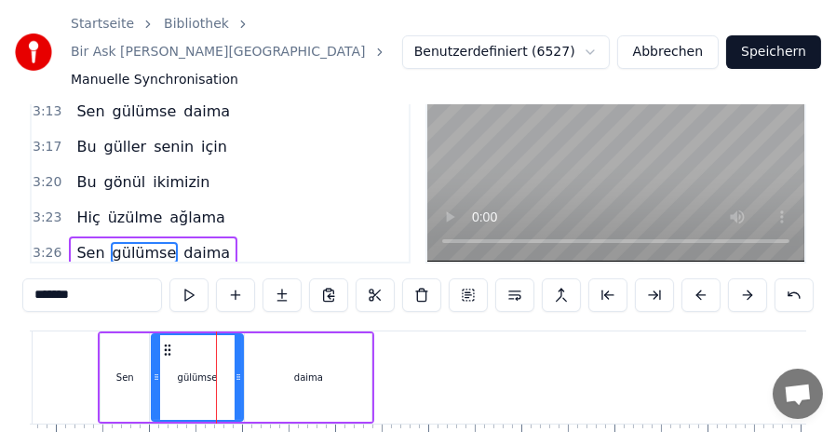
click at [240, 370] on icon at bounding box center [238, 377] width 7 height 15
click at [75, 207] on span "Hiç" at bounding box center [87, 217] width 27 height 21
type input "***"
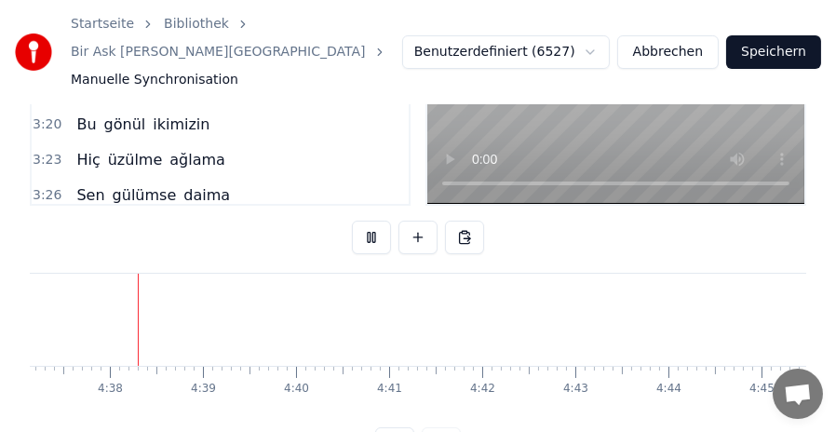
scroll to position [0, 25803]
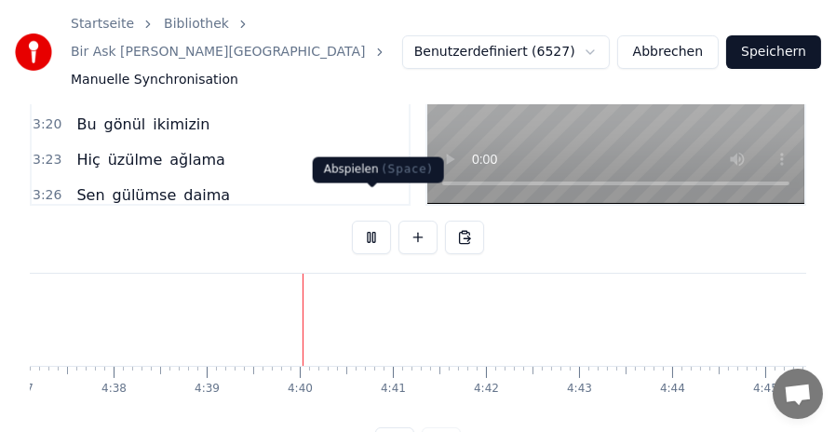
click at [373, 221] on button at bounding box center [371, 238] width 39 height 34
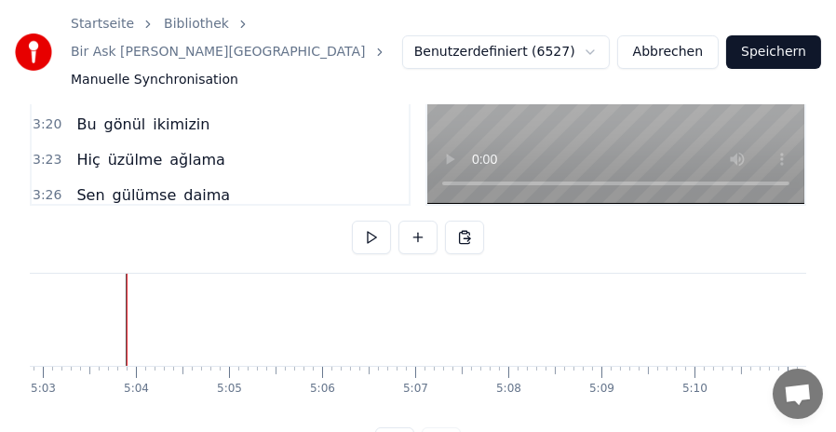
scroll to position [0, 28205]
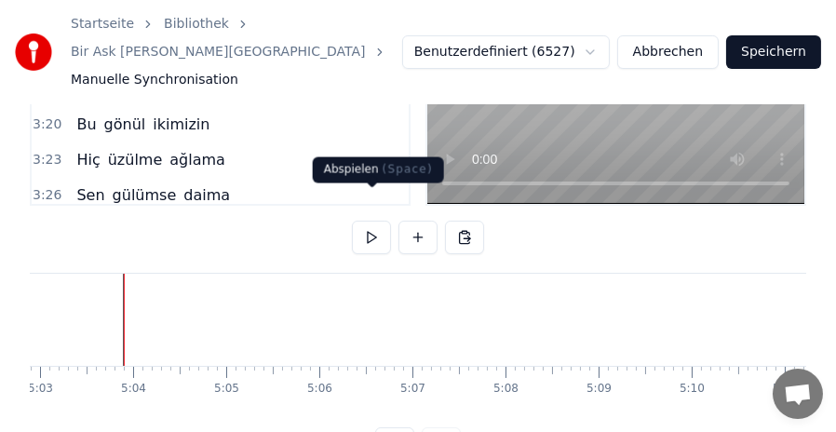
click at [375, 221] on button at bounding box center [371, 238] width 39 height 34
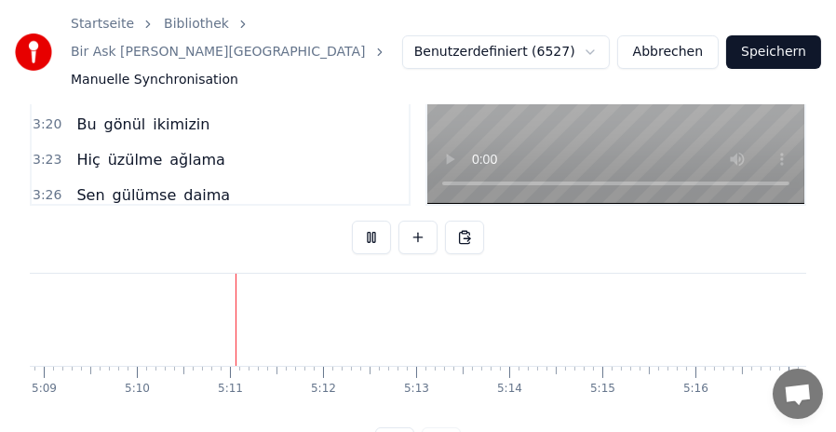
scroll to position [0, 28805]
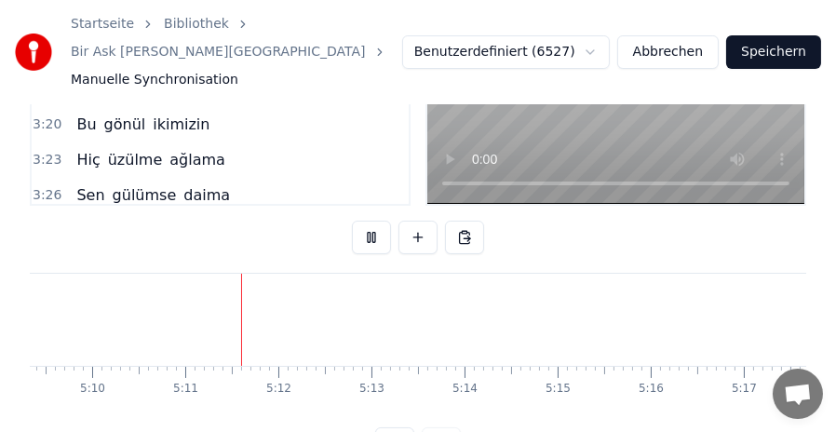
click at [375, 221] on button at bounding box center [371, 238] width 39 height 34
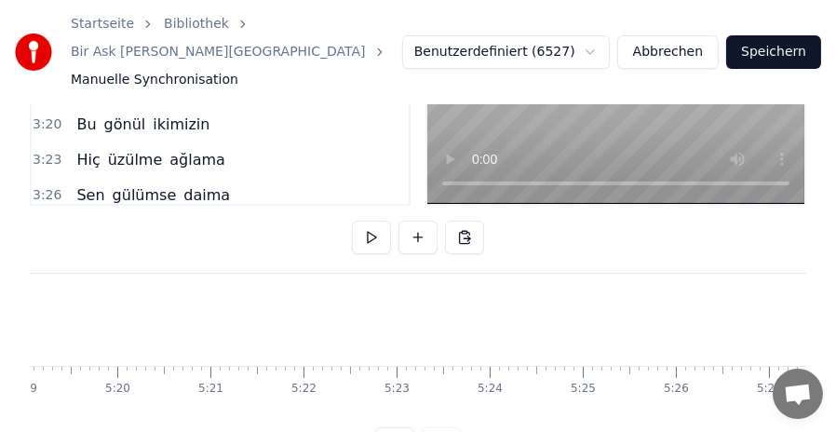
scroll to position [0, 29938]
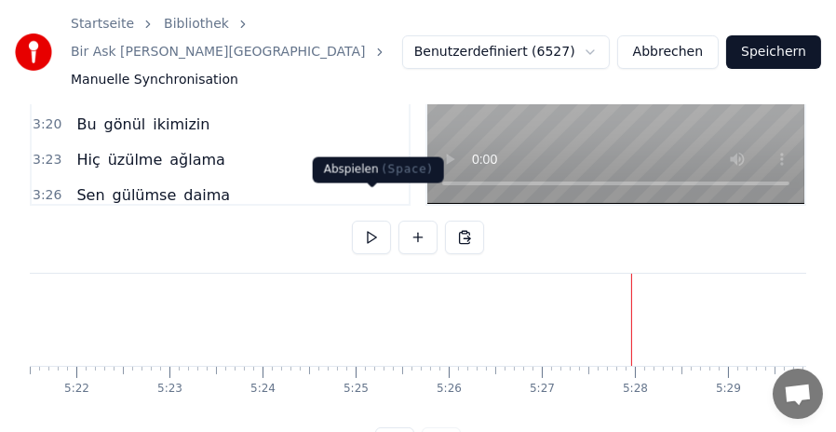
click at [360, 221] on button at bounding box center [371, 238] width 39 height 34
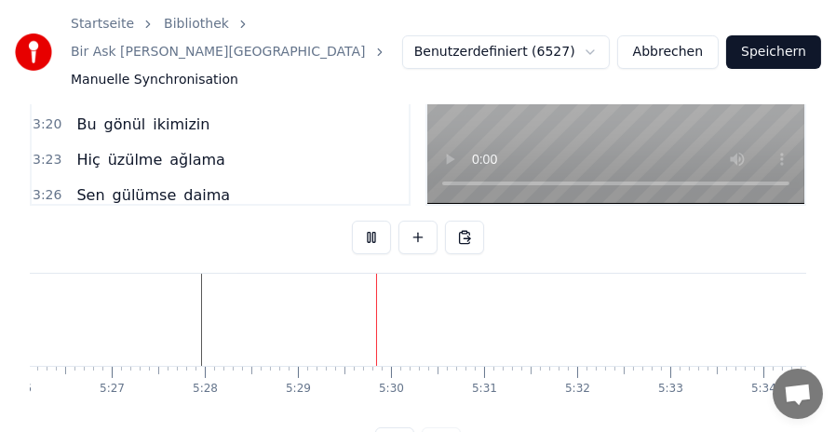
scroll to position [0, 30554]
click at [366, 221] on button at bounding box center [371, 238] width 39 height 34
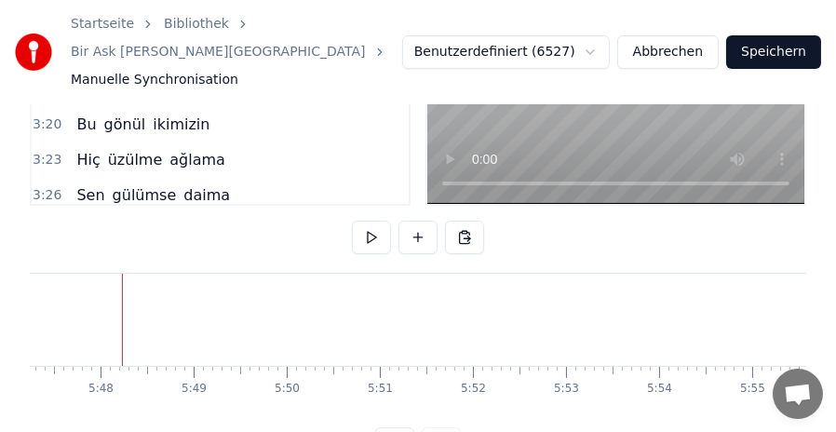
scroll to position [0, 32334]
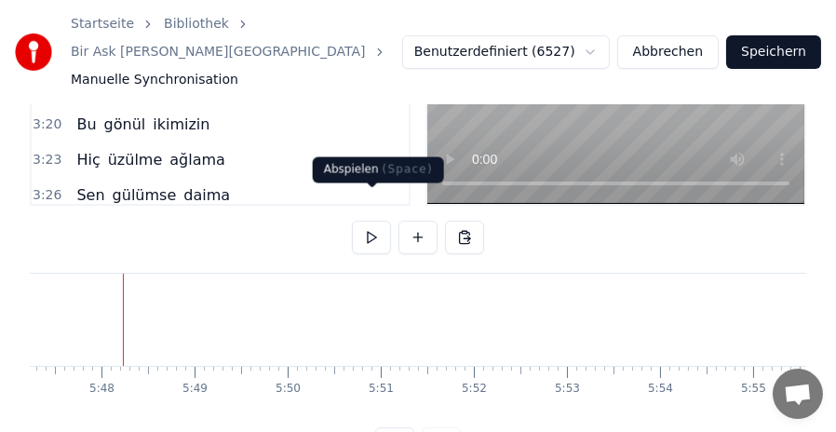
click at [359, 221] on button at bounding box center [371, 238] width 39 height 34
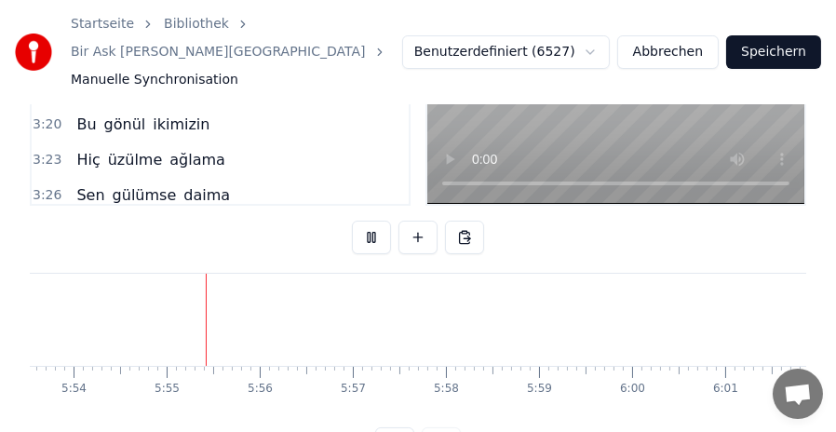
scroll to position [0, 32926]
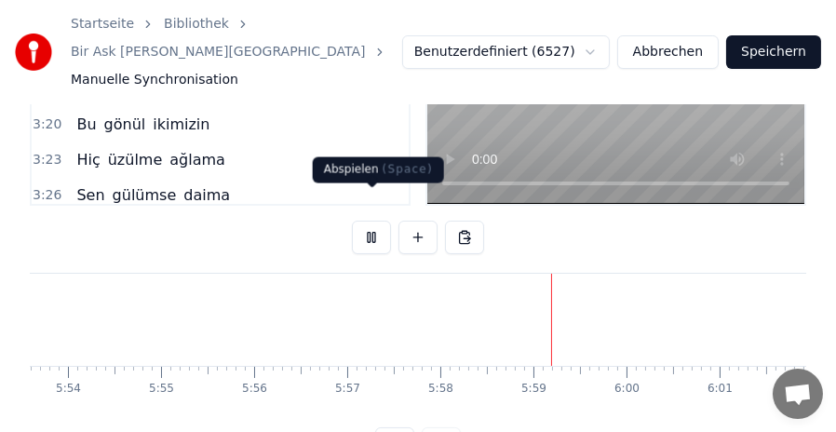
click at [374, 221] on button at bounding box center [371, 238] width 39 height 34
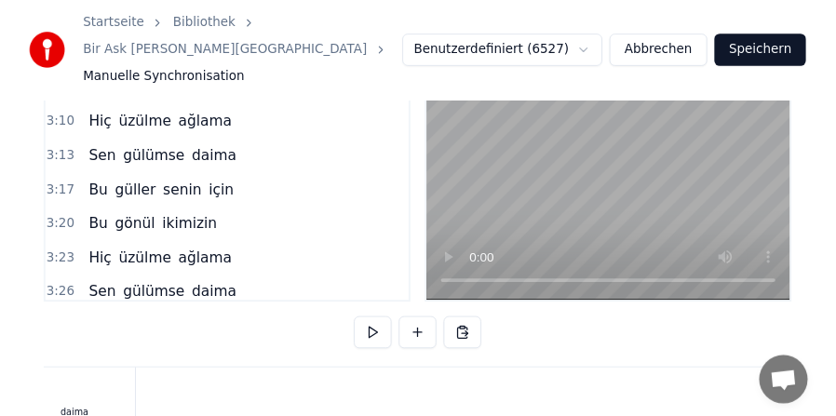
scroll to position [0, 0]
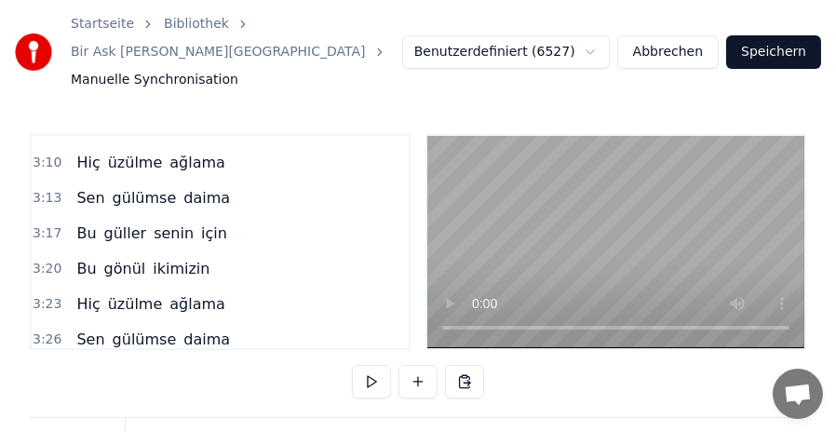
click at [774, 35] on button "Speichern" at bounding box center [773, 52] width 95 height 34
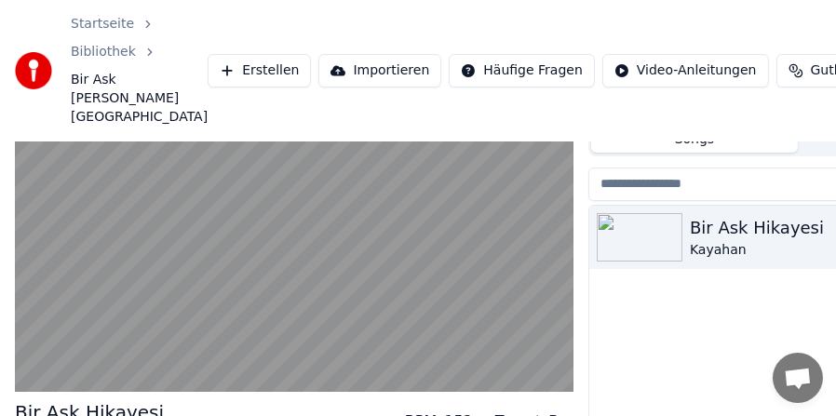
scroll to position [65, 0]
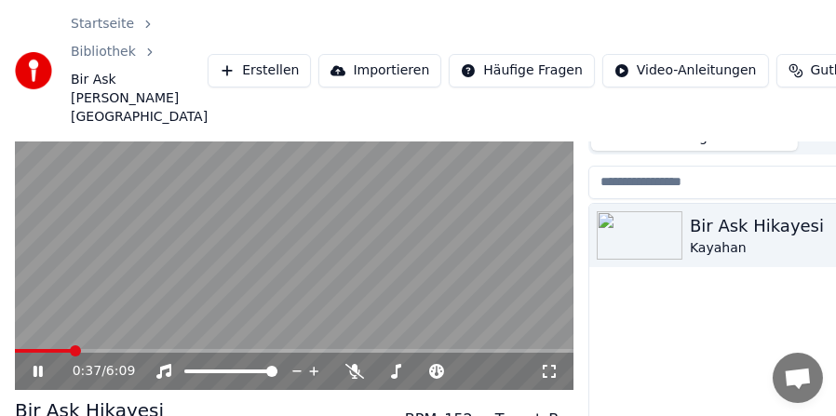
click at [35, 372] on icon at bounding box center [38, 371] width 9 height 11
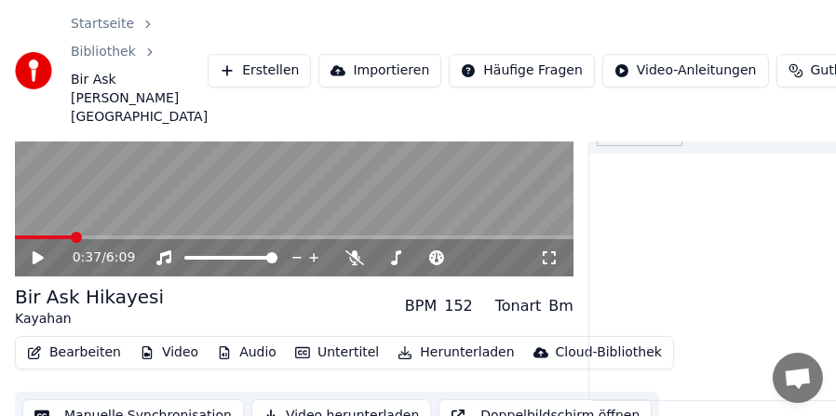
scroll to position [203, 0]
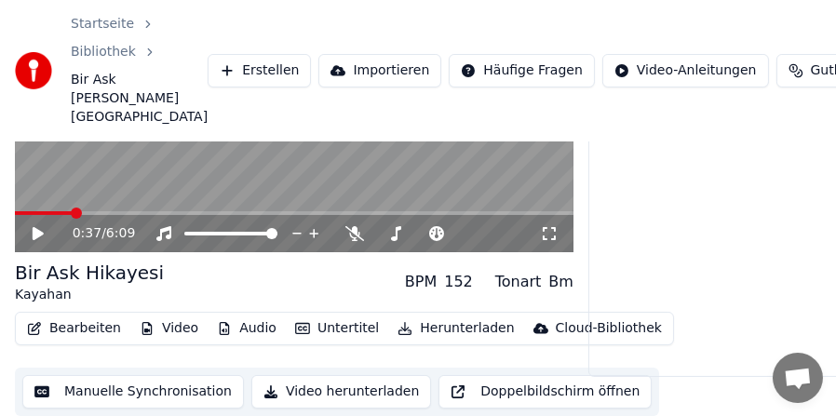
click at [71, 324] on button "Bearbeiten" at bounding box center [74, 329] width 109 height 26
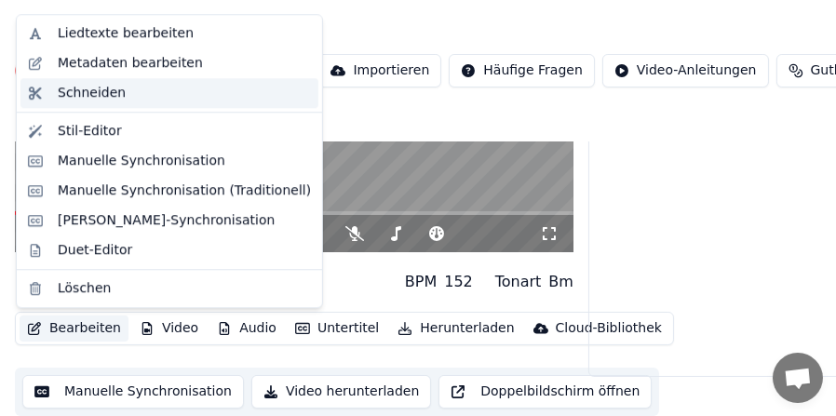
click at [109, 89] on div "Schneiden" at bounding box center [92, 93] width 68 height 19
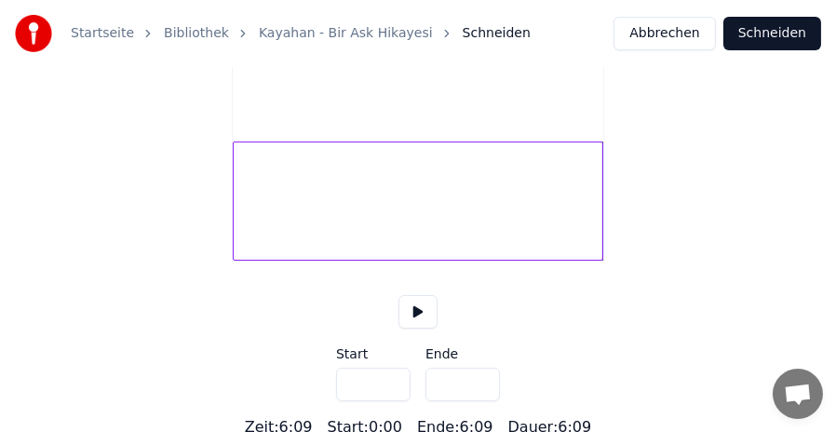
scroll to position [308, 0]
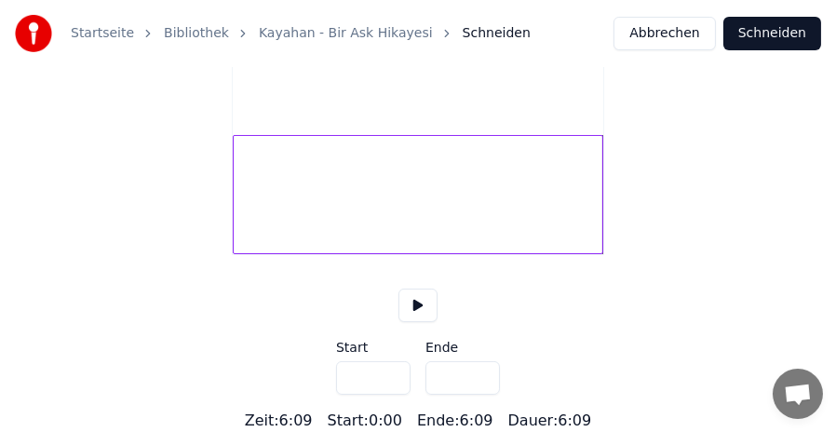
click at [416, 304] on button at bounding box center [418, 306] width 39 height 34
click at [424, 190] on div at bounding box center [418, 194] width 371 height 119
click at [417, 303] on button at bounding box center [418, 306] width 39 height 34
click at [442, 210] on div at bounding box center [418, 194] width 371 height 119
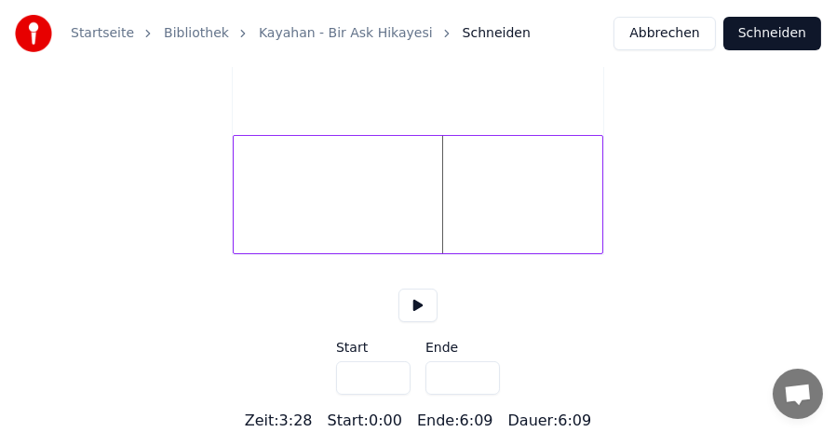
click at [409, 299] on button at bounding box center [418, 306] width 39 height 34
click at [420, 303] on button at bounding box center [418, 306] width 39 height 34
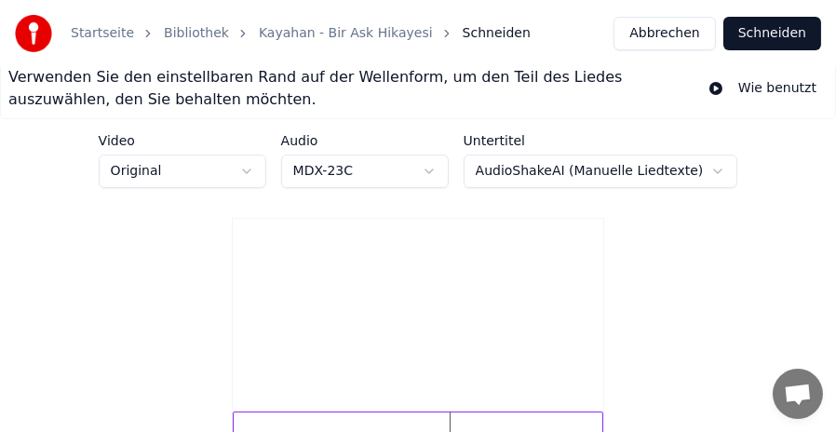
scroll to position [0, 0]
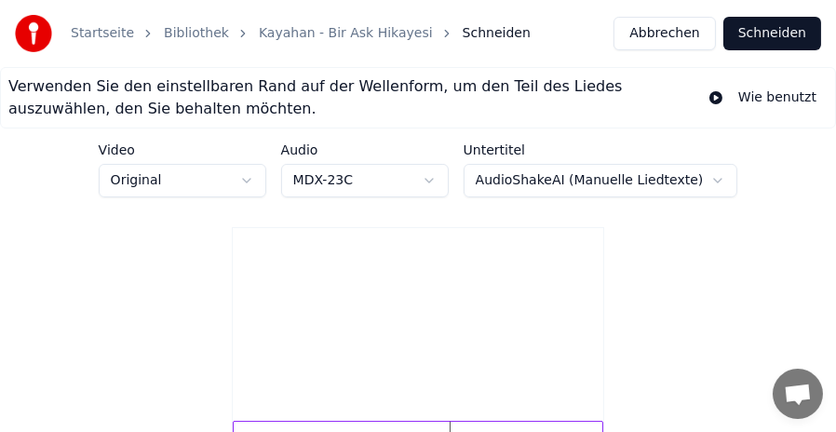
click at [675, 36] on button "Abbrechen" at bounding box center [665, 34] width 102 height 34
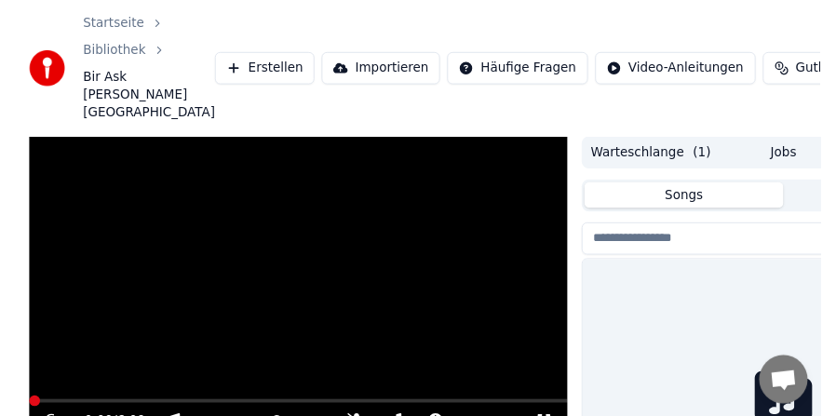
scroll to position [175, 0]
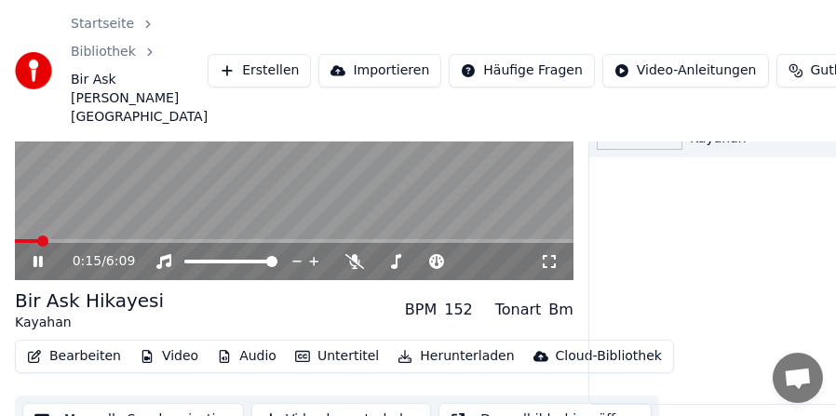
click at [36, 261] on icon at bounding box center [38, 261] width 9 height 11
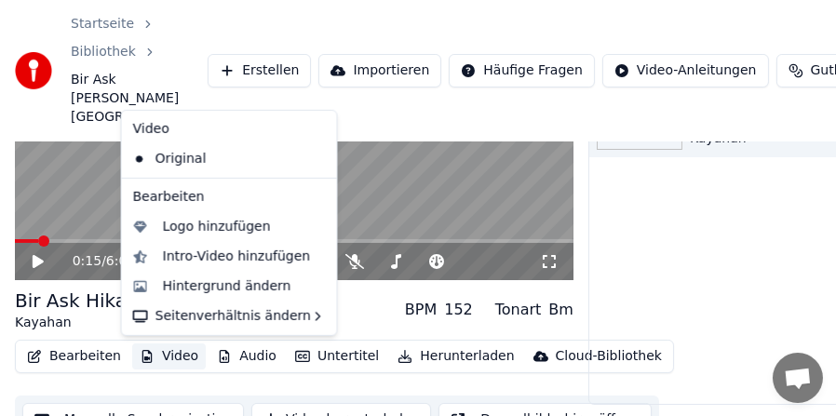
click at [169, 357] on button "Video" at bounding box center [169, 357] width 74 height 26
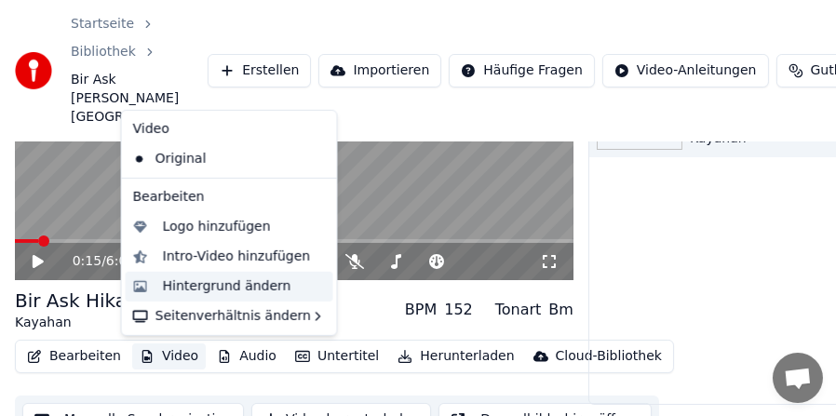
click at [186, 284] on div "Hintergrund ändern" at bounding box center [227, 286] width 129 height 19
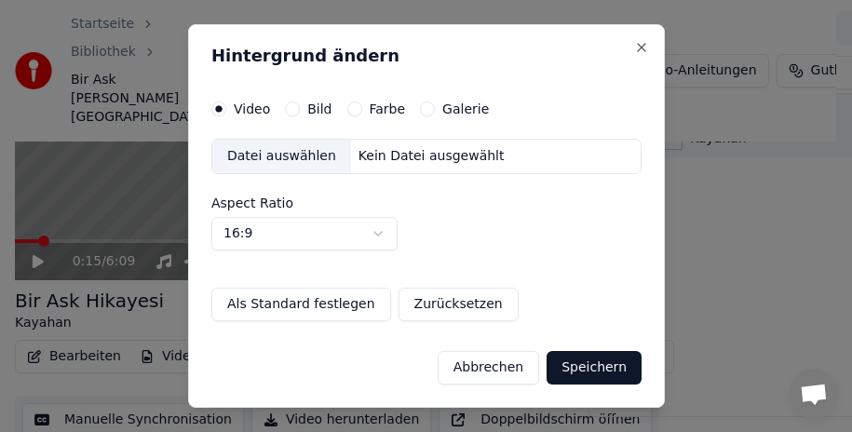
click at [297, 156] on div "Datei auswählen" at bounding box center [281, 157] width 139 height 34
click at [617, 367] on button "Speichern" at bounding box center [594, 368] width 95 height 34
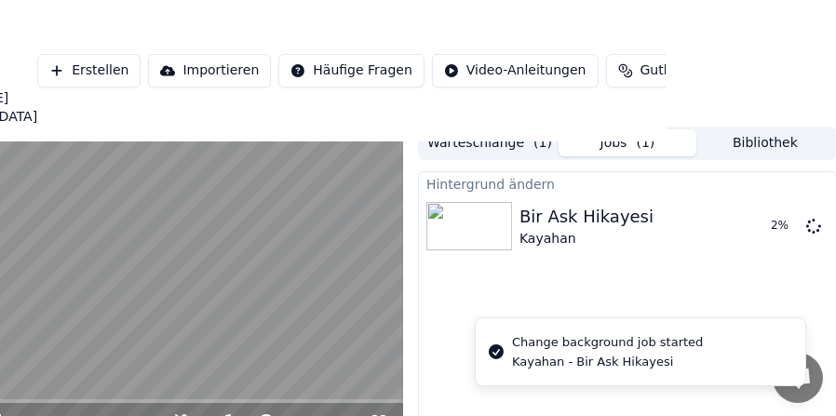
scroll to position [0, 170]
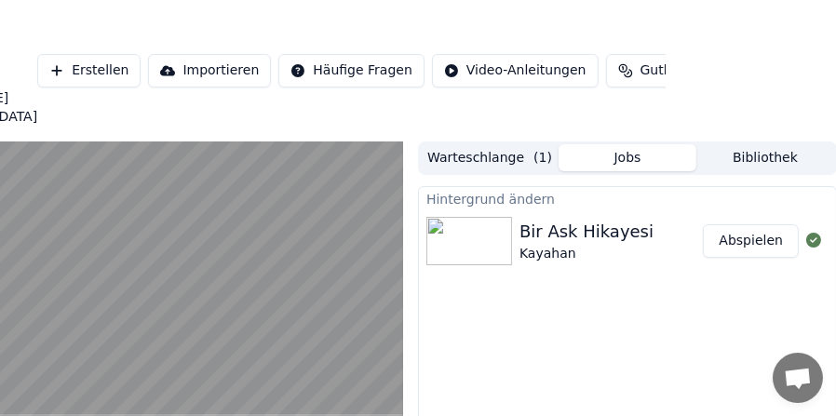
click at [752, 237] on button "Abspielen" at bounding box center [751, 241] width 96 height 34
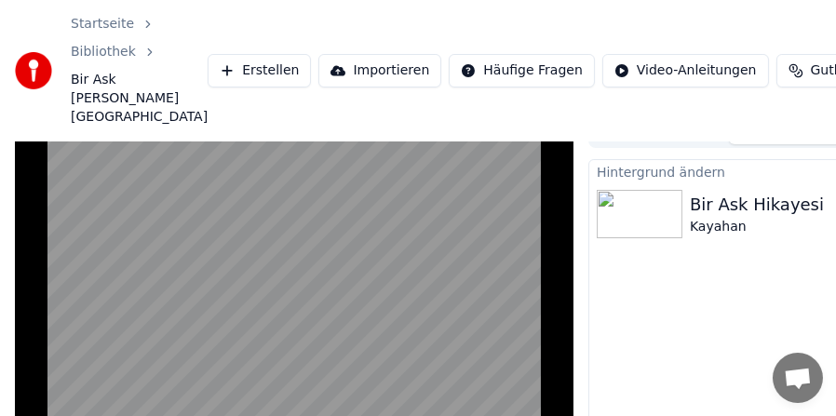
scroll to position [28, 0]
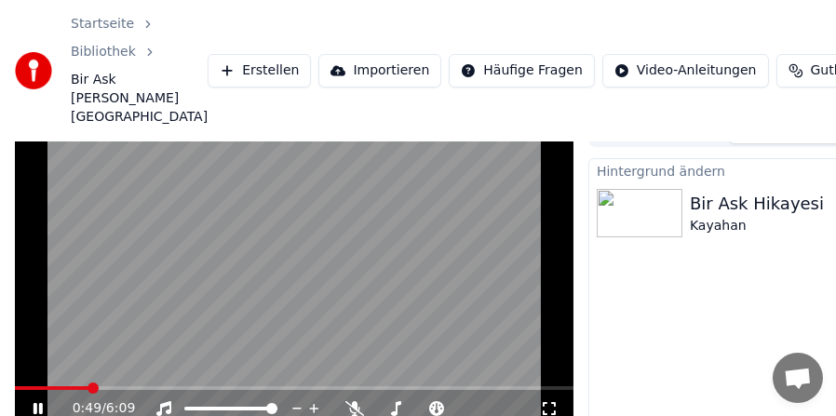
click at [544, 404] on icon at bounding box center [549, 408] width 13 height 13
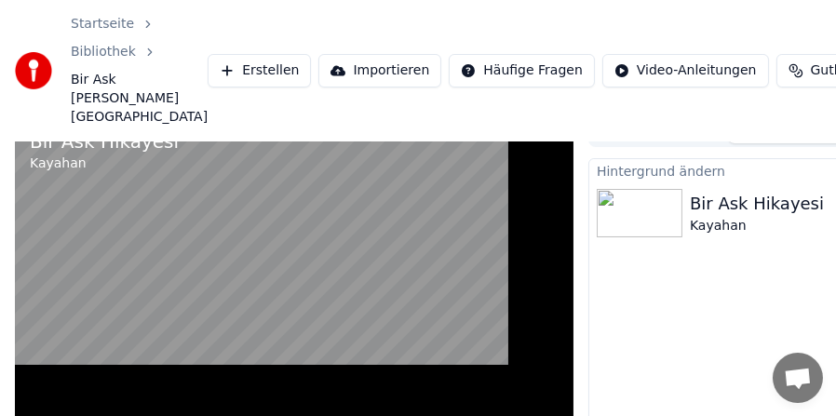
scroll to position [0, 0]
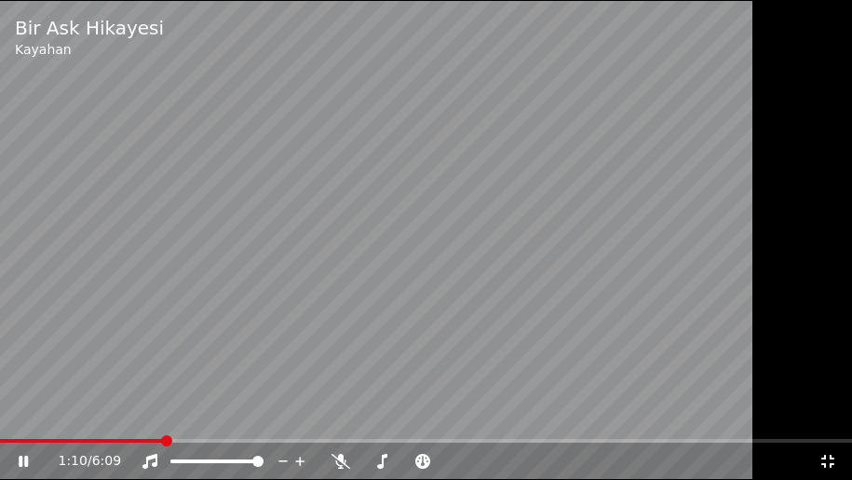
click at [467, 317] on video at bounding box center [426, 240] width 852 height 480
click at [832, 431] on icon at bounding box center [828, 460] width 19 height 15
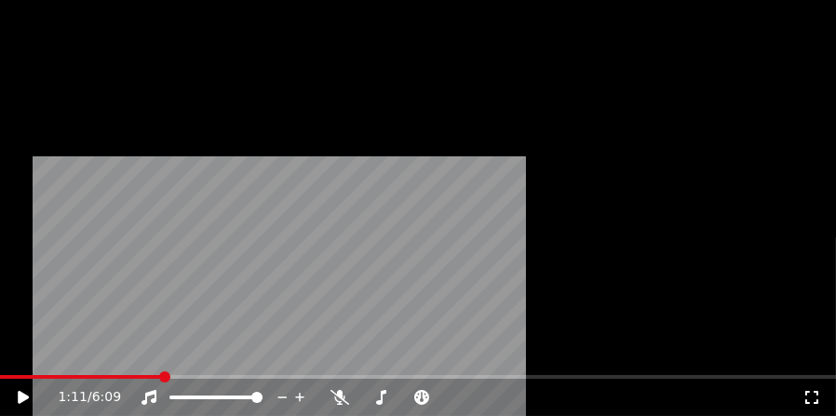
scroll to position [110, 0]
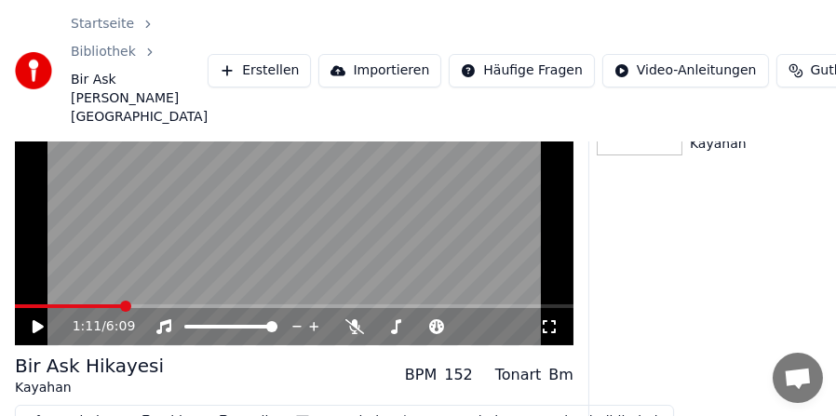
click at [332, 270] on video at bounding box center [294, 189] width 559 height 315
